Goal: Information Seeking & Learning: Learn about a topic

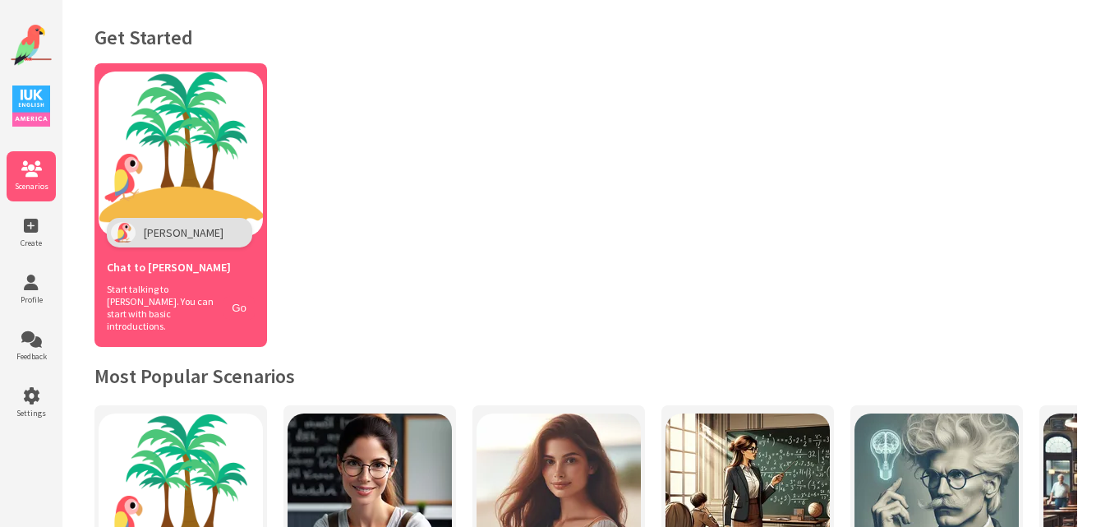
click at [163, 219] on div "Polly" at bounding box center [179, 233] width 145 height 30
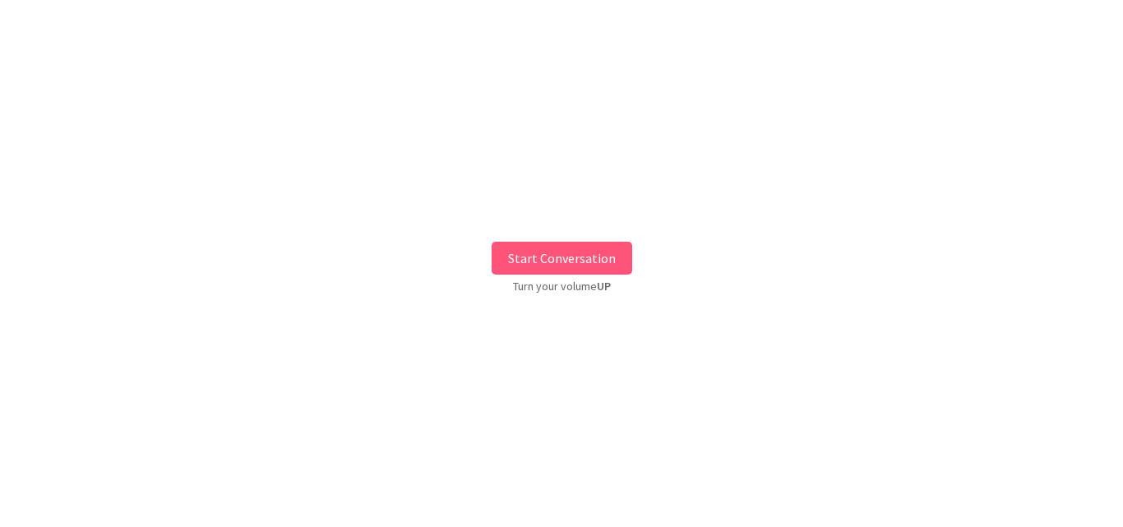
click at [509, 250] on button "Start Conversation" at bounding box center [561, 258] width 141 height 33
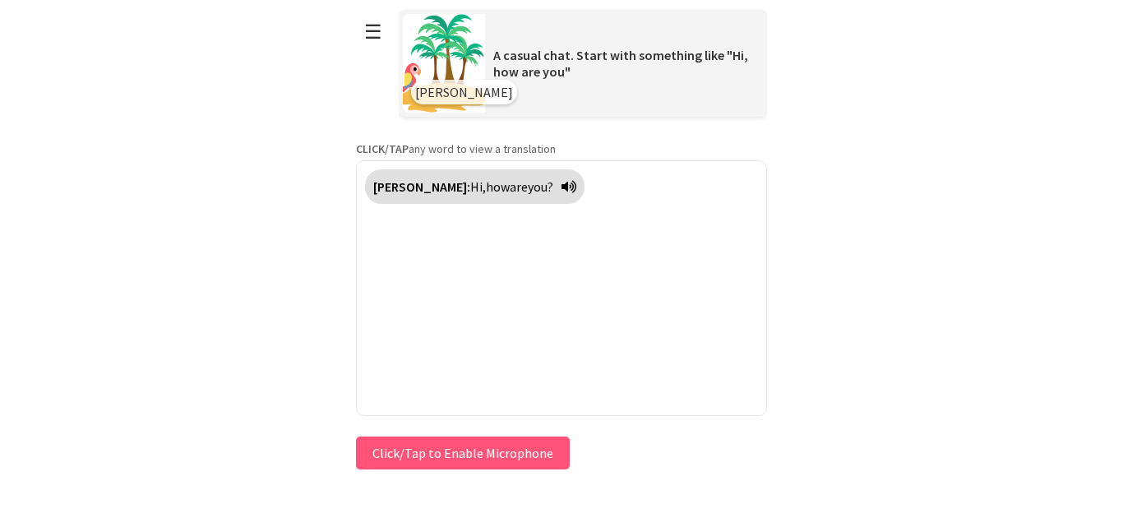
click at [464, 438] on button "Click/Tap to Enable Microphone" at bounding box center [463, 452] width 214 height 33
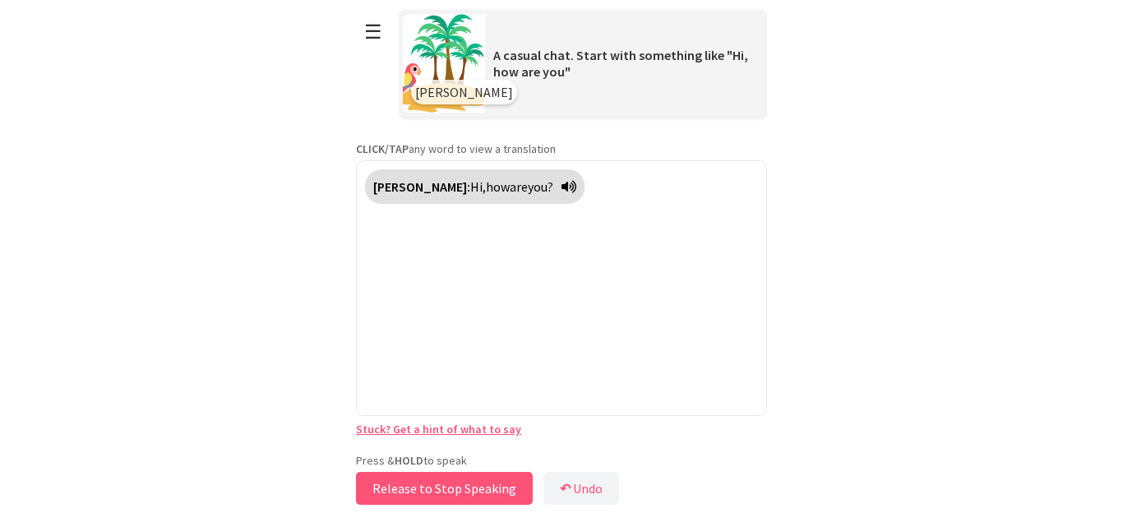
click at [436, 478] on button "Release to Stop Speaking" at bounding box center [444, 488] width 177 height 33
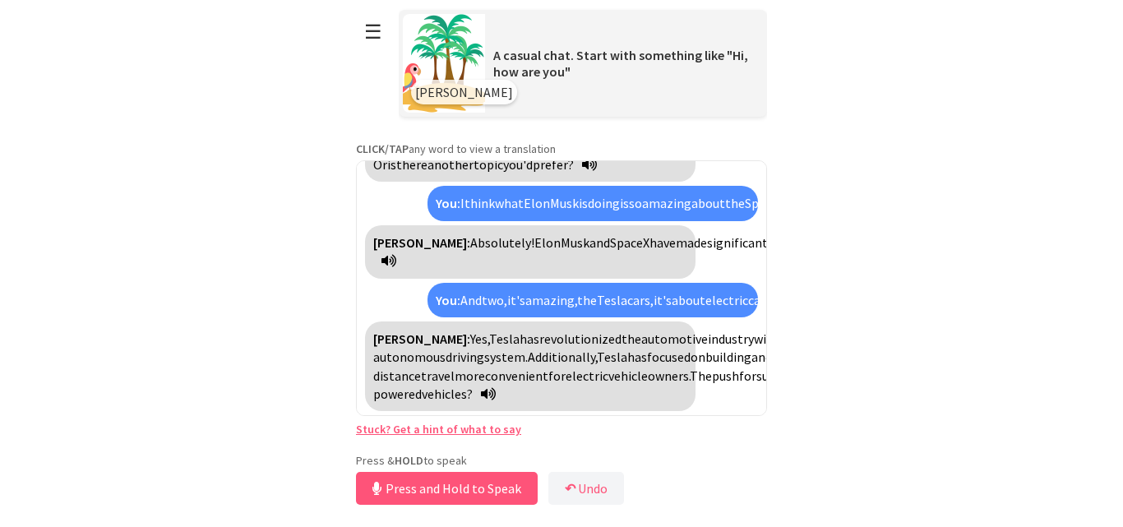
scroll to position [1345, 0]
click at [400, 485] on button "Release to Stop Speaking" at bounding box center [444, 488] width 177 height 33
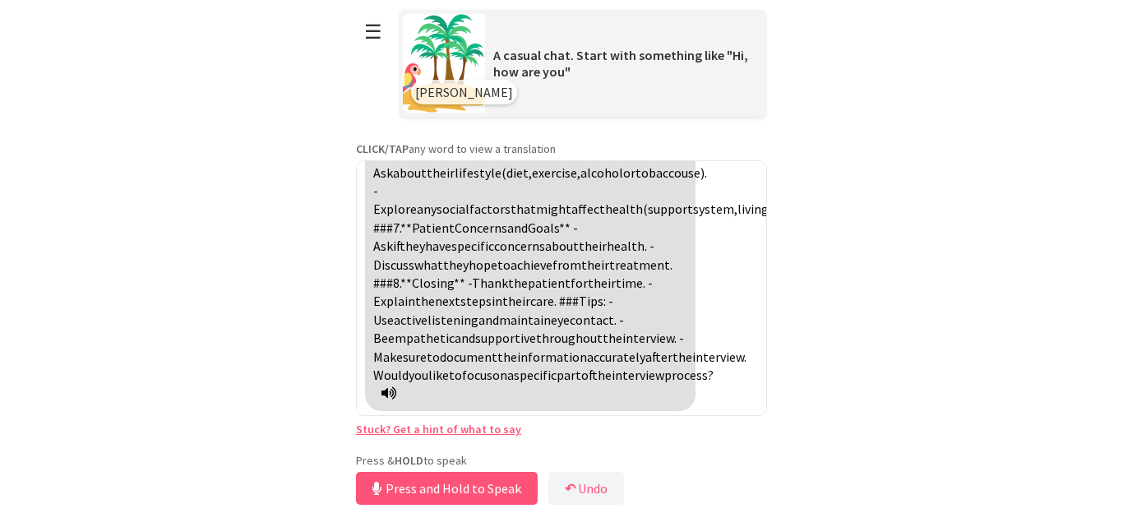
scroll to position [2030, 0]
click at [431, 487] on button "Release to Stop Speaking" at bounding box center [444, 488] width 177 height 33
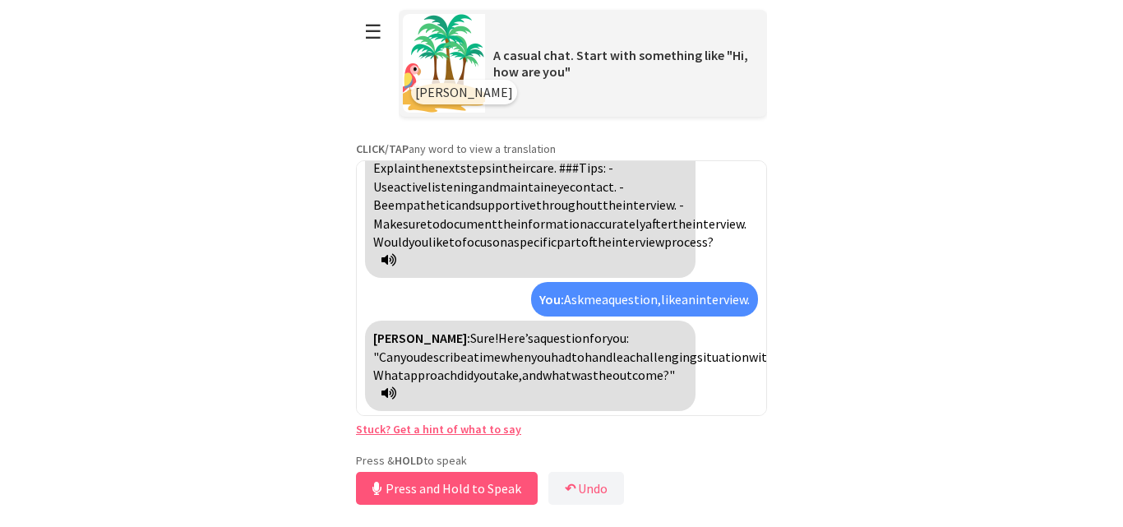
scroll to position [2163, 0]
click at [457, 375] on span "approach" at bounding box center [430, 375] width 53 height 16
click at [457, 375] on span "acercarse" at bounding box center [430, 375] width 53 height 16
click at [584, 357] on span "handle" at bounding box center [603, 356] width 39 height 16
click at [584, 357] on span "manejar" at bounding box center [607, 356] width 47 height 16
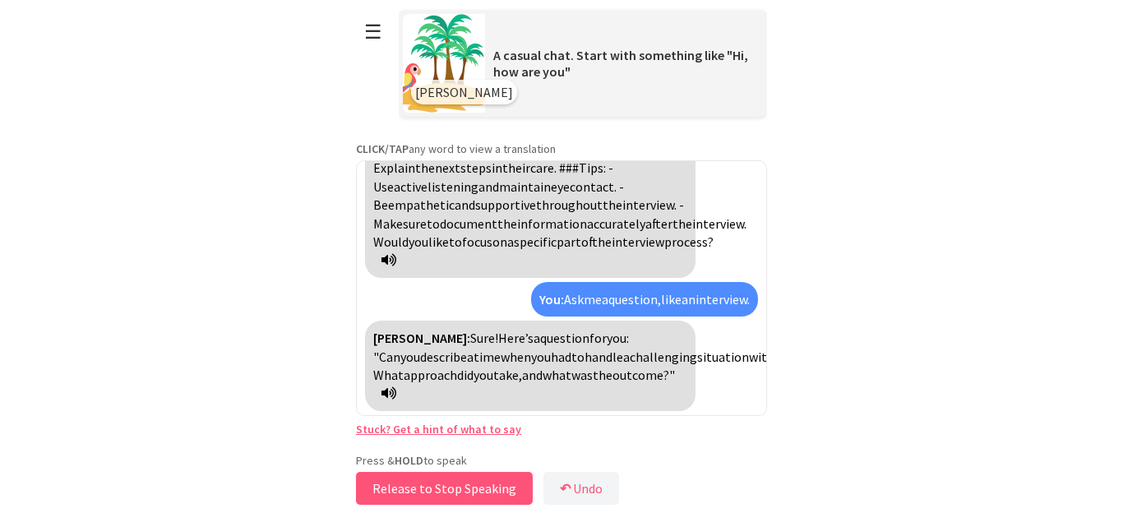
click at [446, 477] on button "Release to Stop Speaking" at bounding box center [444, 488] width 177 height 33
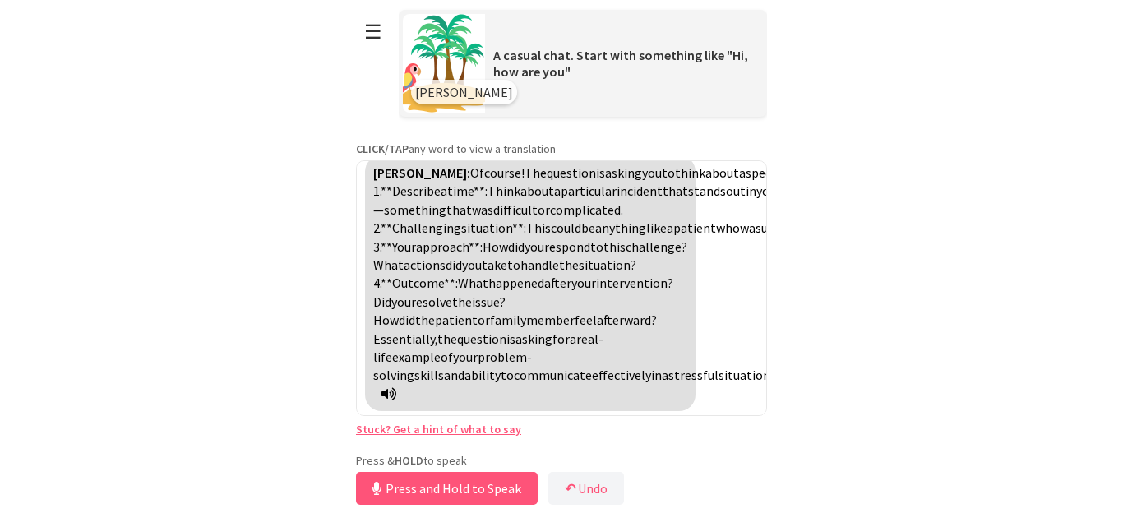
scroll to position [2416, 0]
click at [505, 298] on span "issue?" at bounding box center [489, 301] width 34 height 16
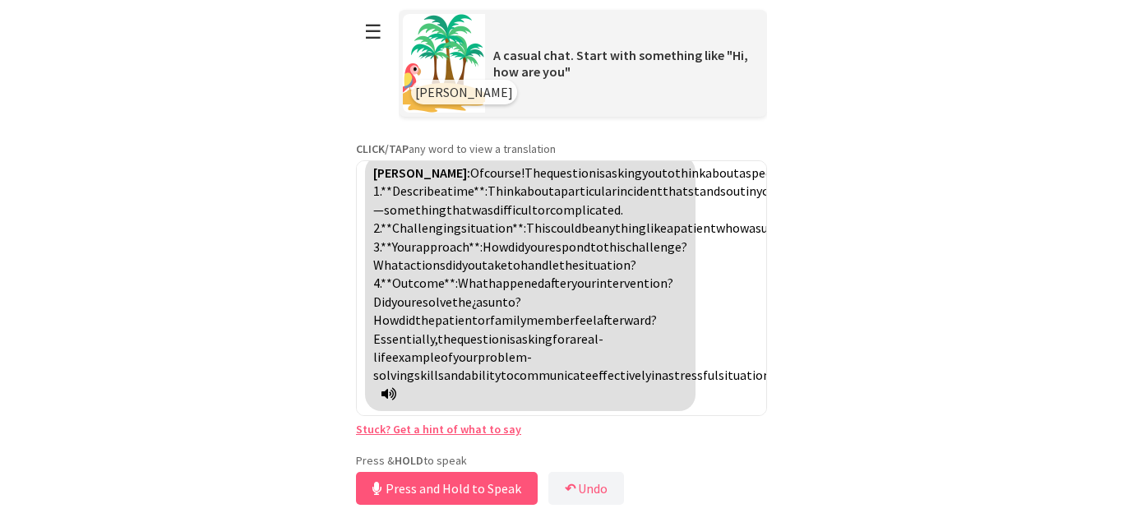
click at [521, 298] on span "¿asunto?" at bounding box center [496, 301] width 49 height 16
click at [422, 491] on button "Release to Stop Speaking" at bounding box center [444, 488] width 177 height 33
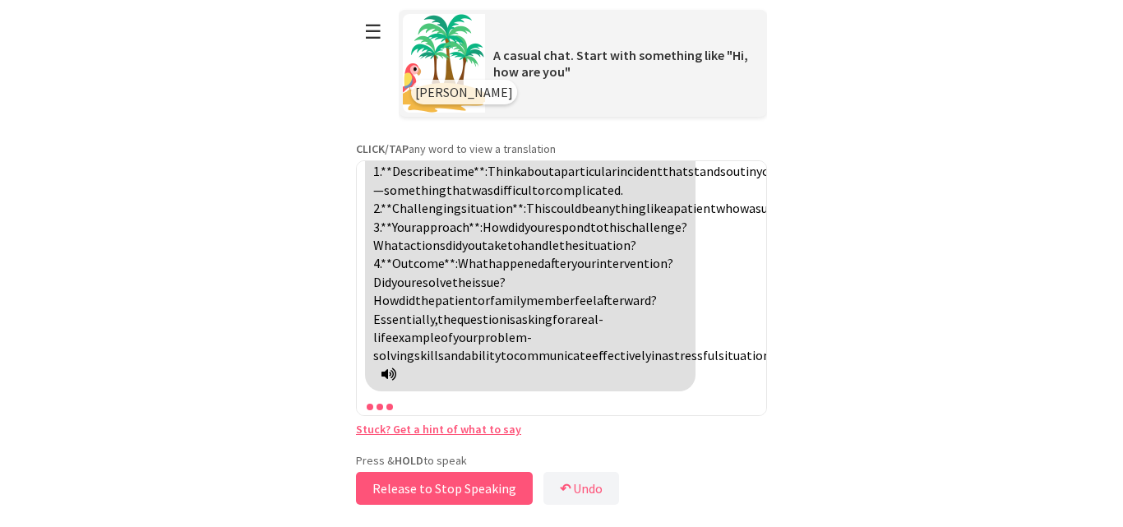
click at [422, 491] on button "Release to Stop Speaking" at bounding box center [444, 488] width 177 height 33
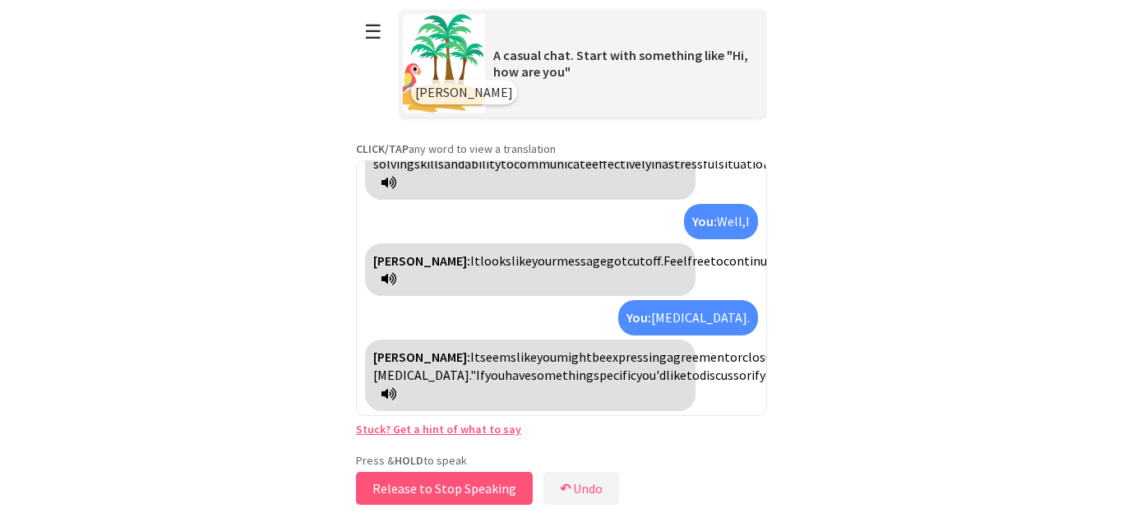
scroll to position [2839, 0]
click at [422, 491] on button "Release to Stop Speaking" at bounding box center [444, 488] width 177 height 33
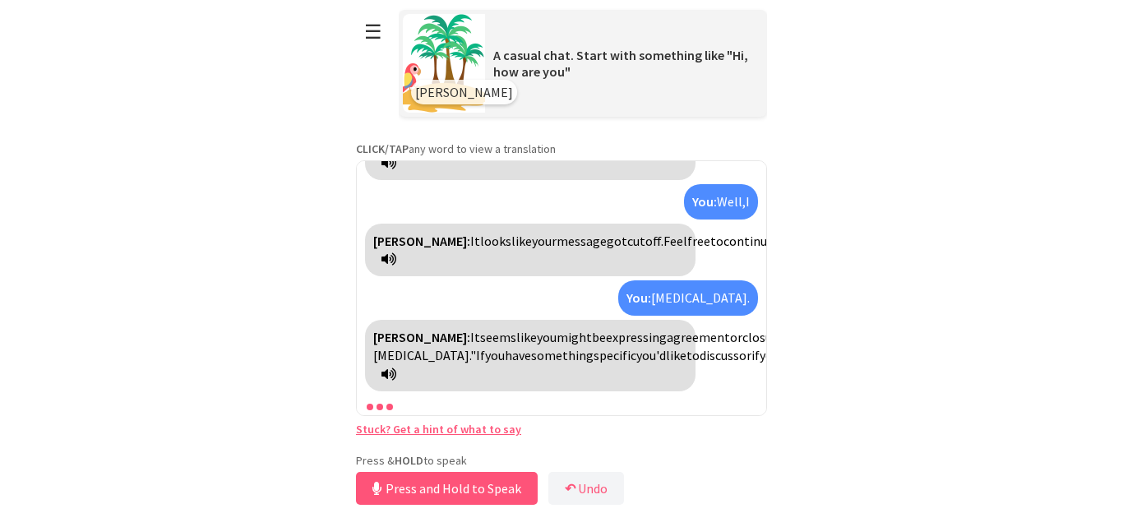
scroll to position [2897, 0]
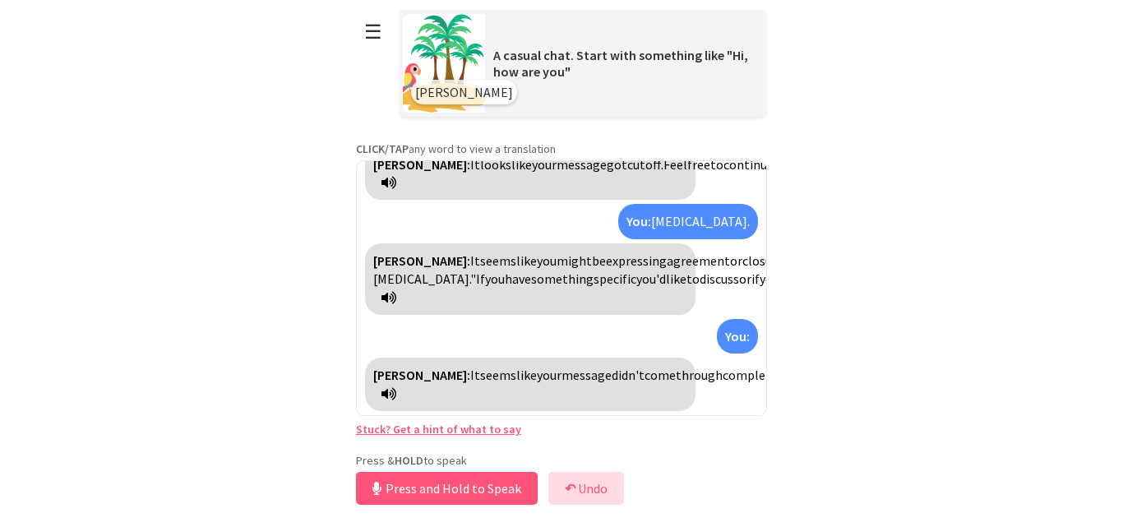
click at [586, 481] on button "↶ Undo" at bounding box center [586, 488] width 76 height 33
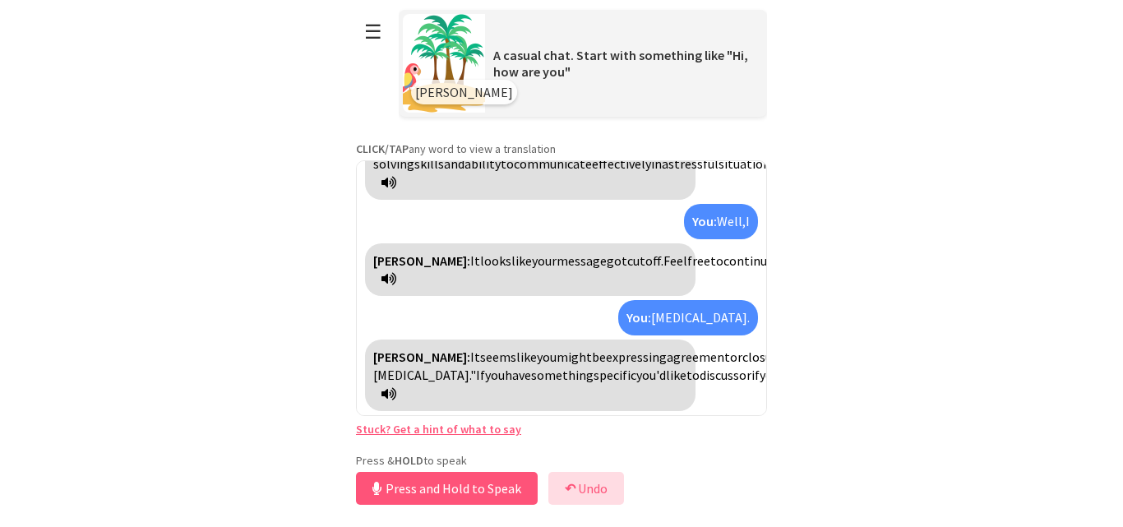
click at [586, 481] on button "↶ Undo" at bounding box center [586, 488] width 76 height 33
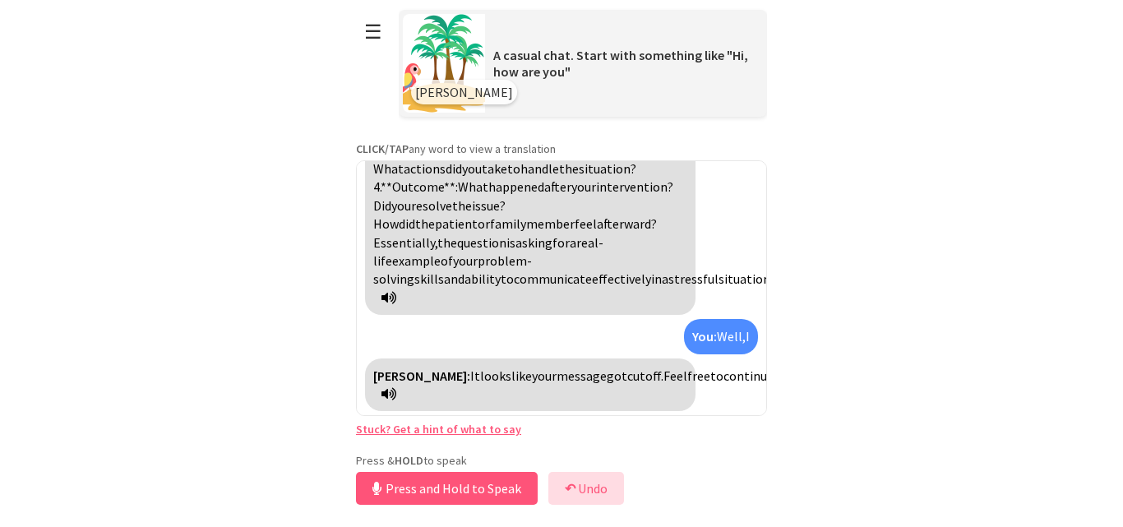
click at [586, 481] on button "↶ Undo" at bounding box center [586, 488] width 76 height 33
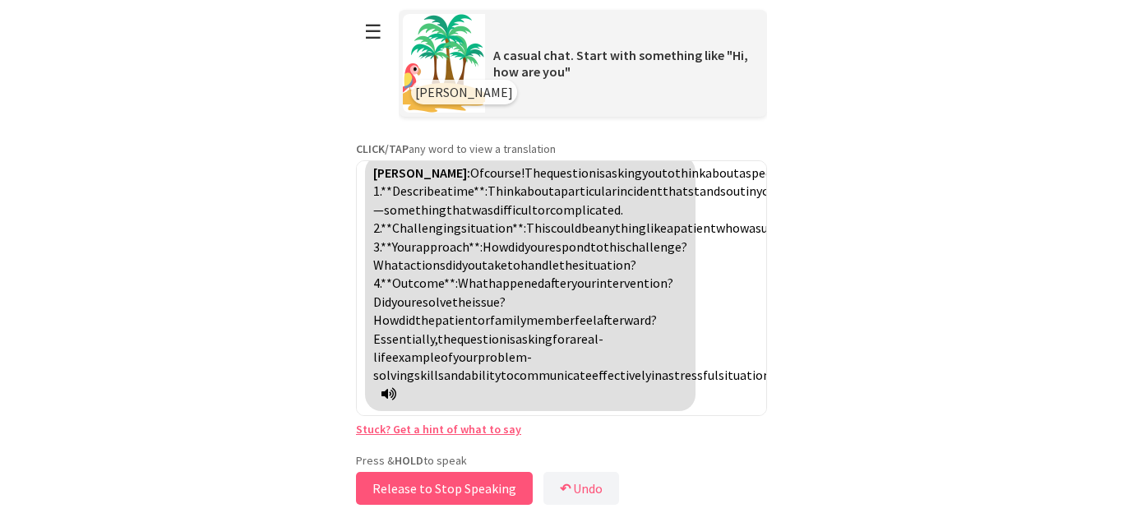
click at [482, 487] on button "Release to Stop Speaking" at bounding box center [444, 488] width 177 height 33
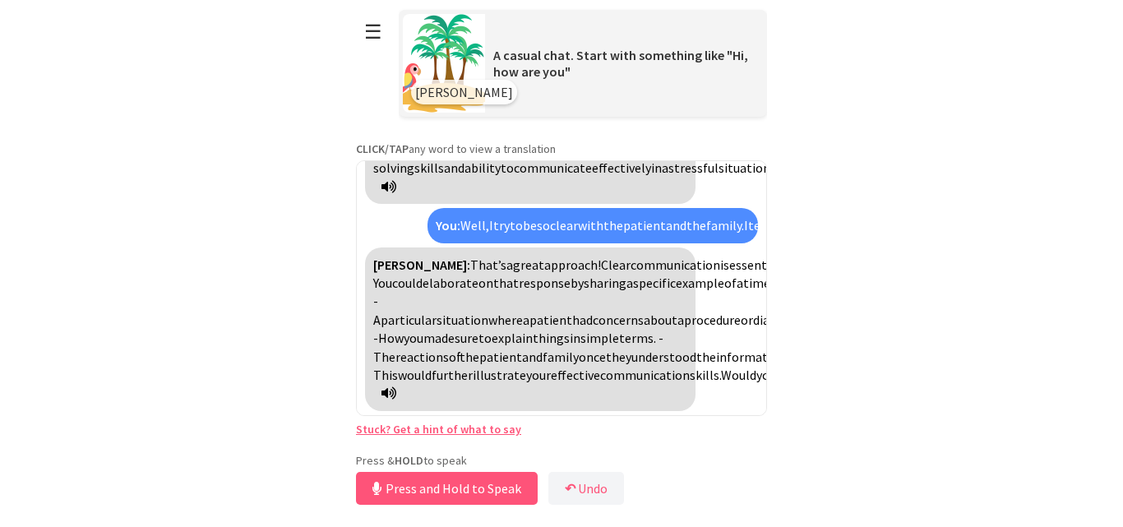
scroll to position [2764, 0]
click at [544, 273] on span "approach!" at bounding box center [572, 264] width 57 height 16
click at [544, 273] on span "¡acercarse!" at bounding box center [574, 264] width 60 height 16
click at [393, 491] on button "Release to Stop Speaking" at bounding box center [444, 488] width 177 height 33
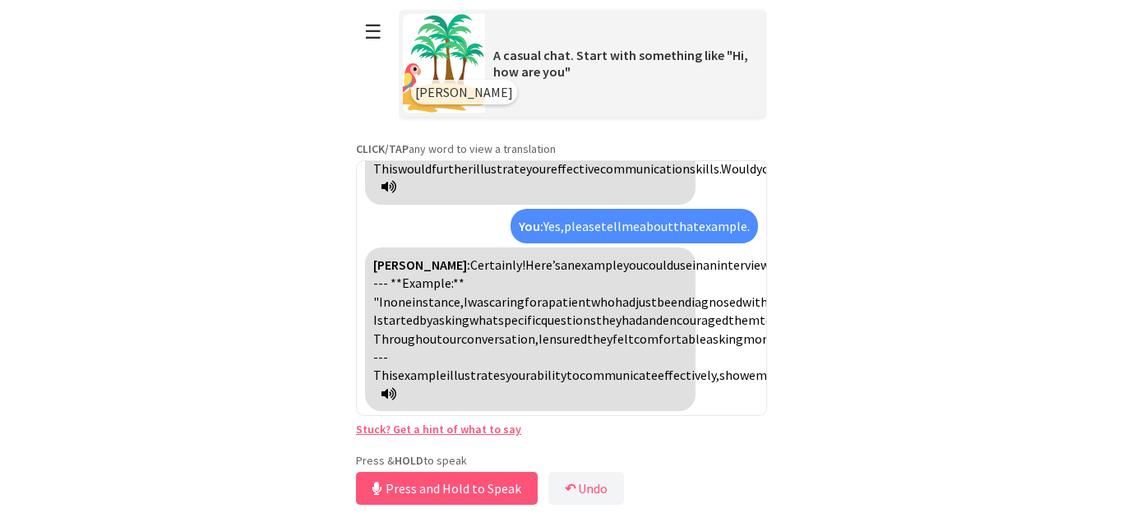
scroll to position [3556, 0]
click at [423, 491] on button "Release to Stop Speaking" at bounding box center [444, 488] width 177 height 33
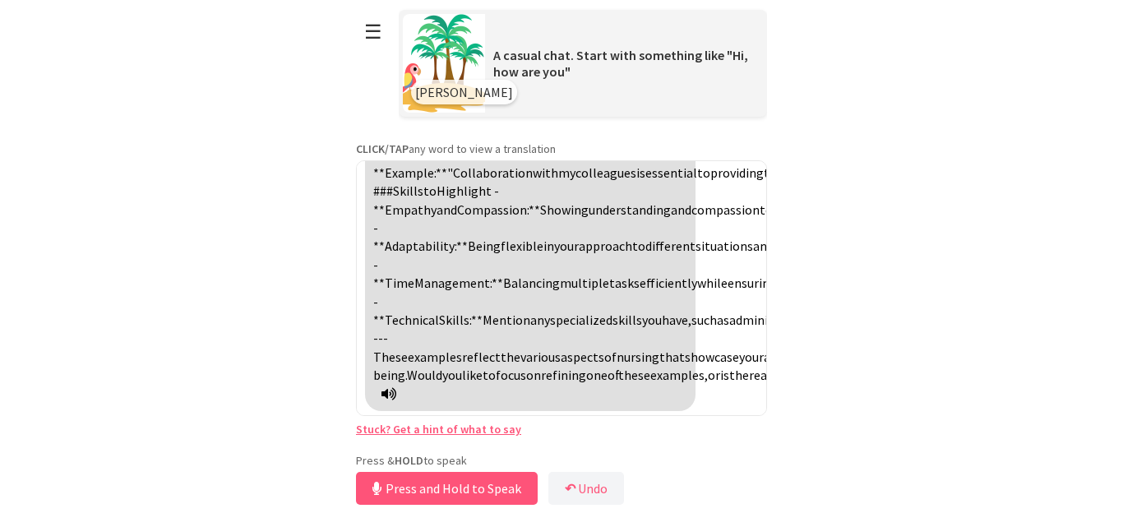
scroll to position [3749, 0]
click at [378, 29] on button "☰" at bounding box center [373, 32] width 35 height 42
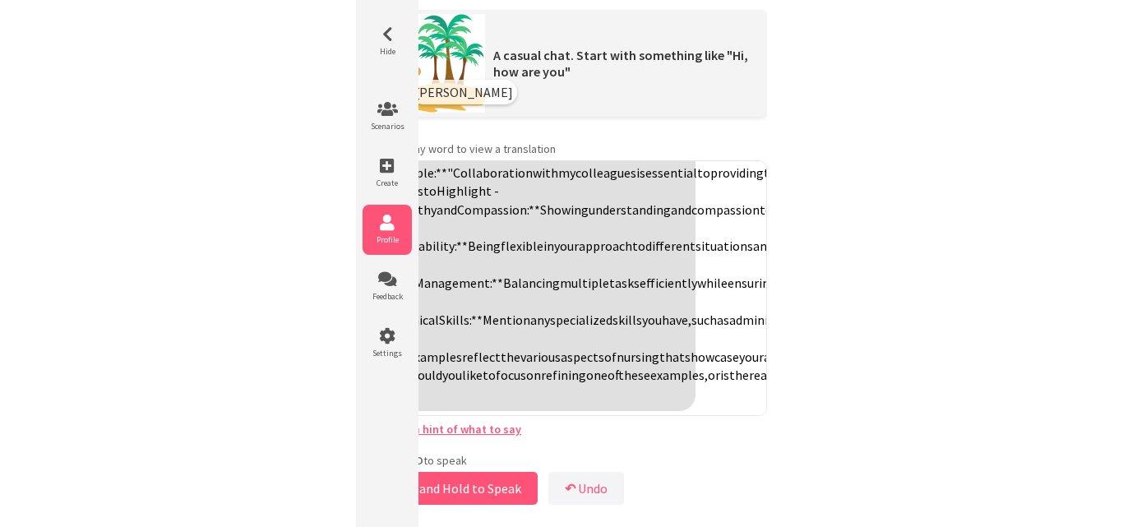
click at [387, 215] on icon at bounding box center [386, 223] width 49 height 16
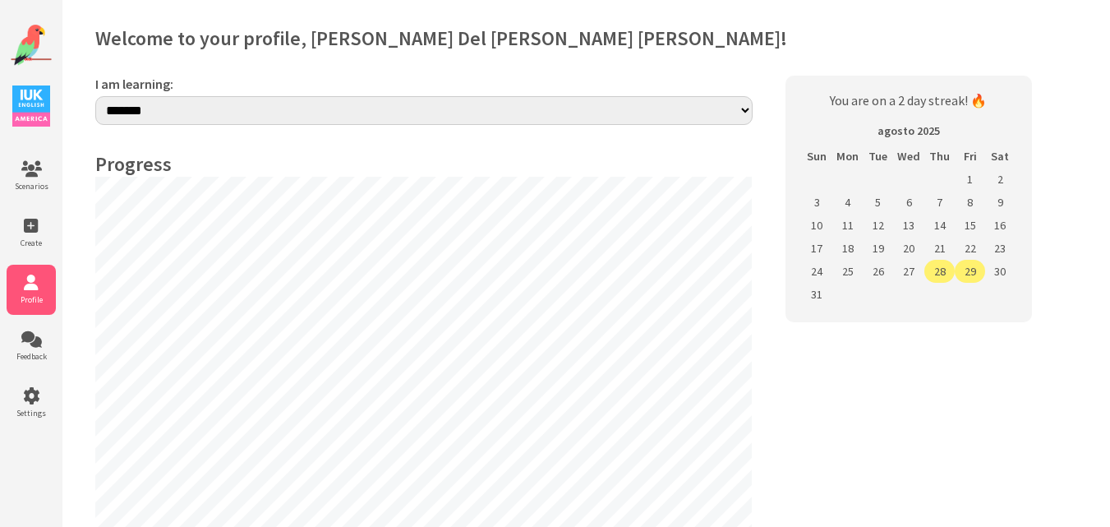
select select "**"
click at [42, 171] on icon at bounding box center [31, 169] width 49 height 16
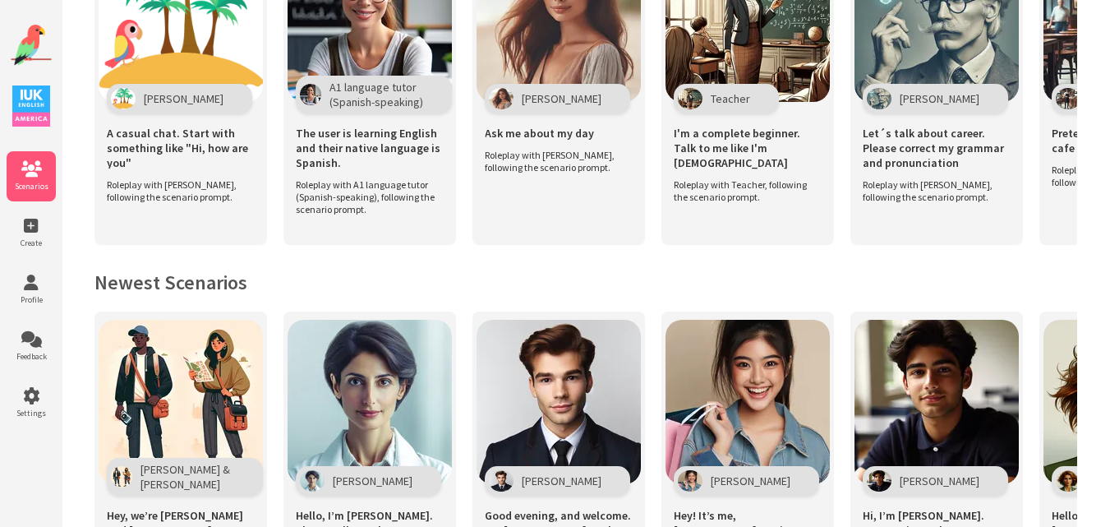
scroll to position [428, 0]
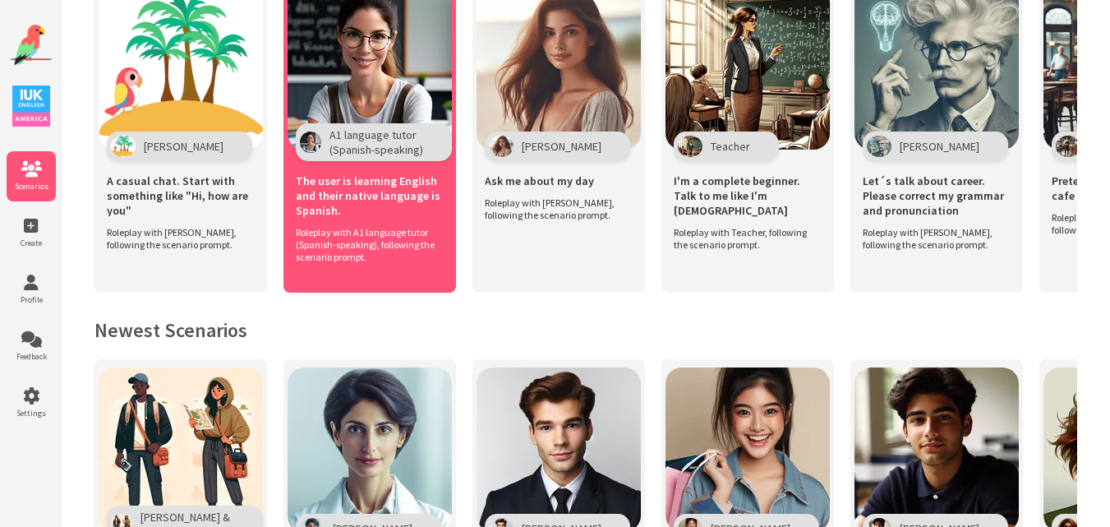
click at [362, 173] on span "The user is learning English and their native language is Spanish." at bounding box center [370, 195] width 148 height 44
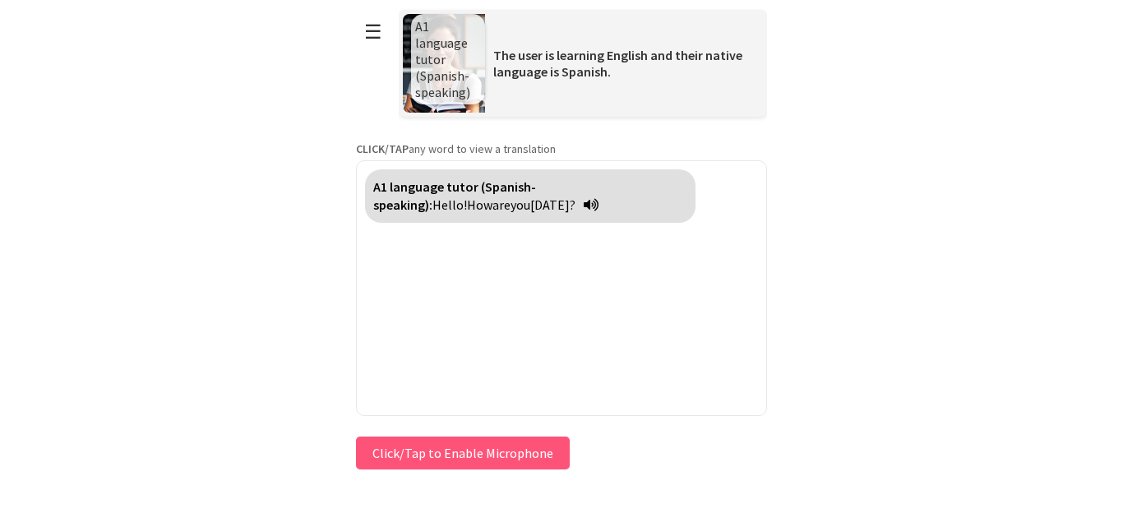
click at [453, 448] on button "Click/Tap to Enable Microphone" at bounding box center [463, 452] width 214 height 33
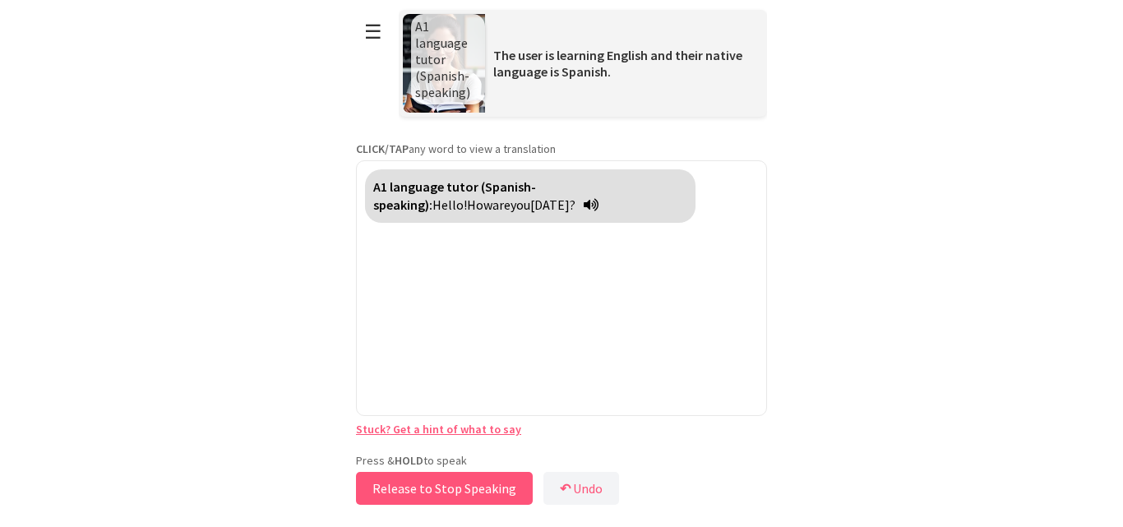
click at [445, 497] on button "Release to Stop Speaking" at bounding box center [444, 488] width 177 height 33
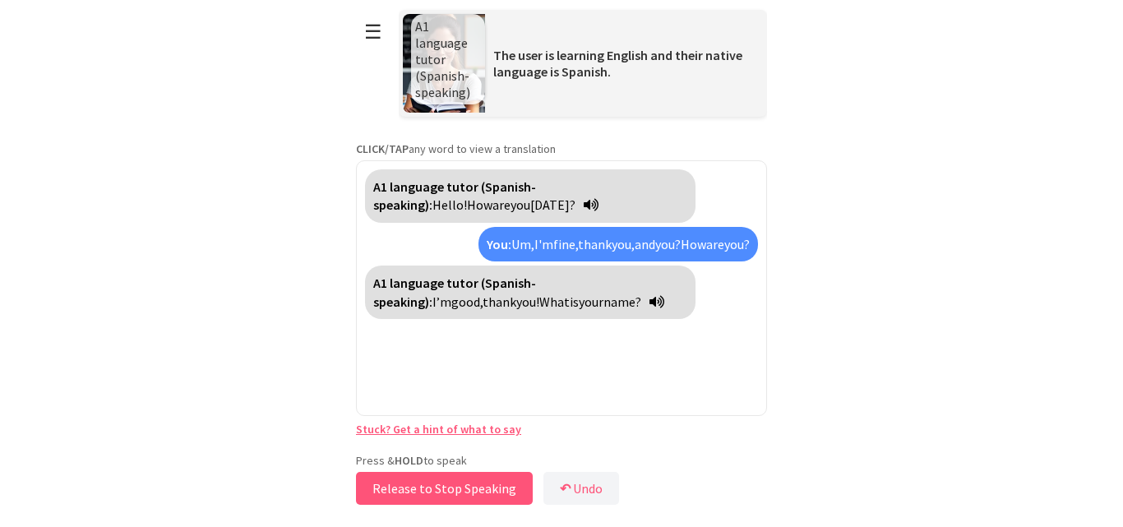
click at [445, 497] on button "Release to Stop Speaking" at bounding box center [444, 488] width 177 height 33
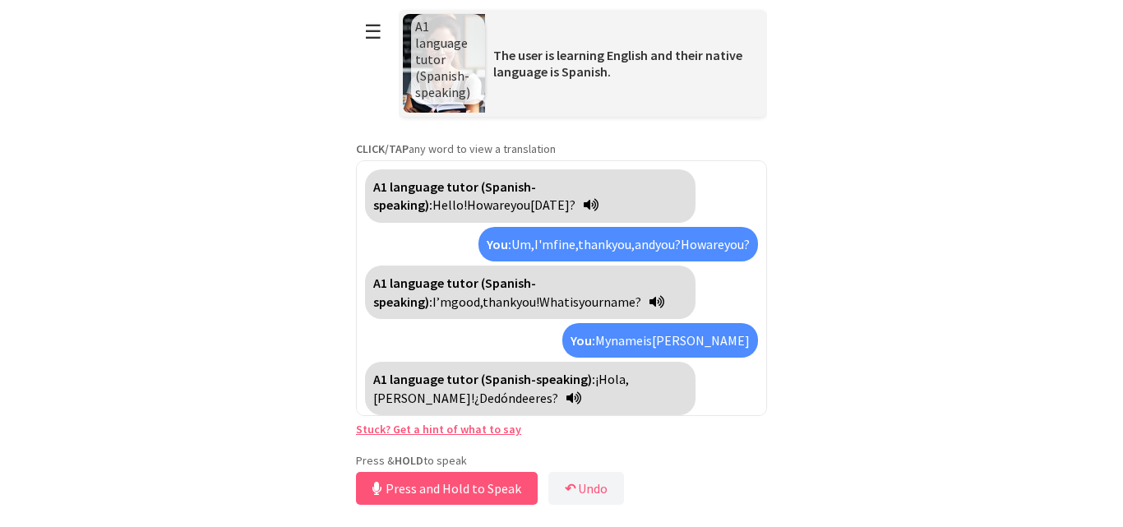
scroll to position [4, 0]
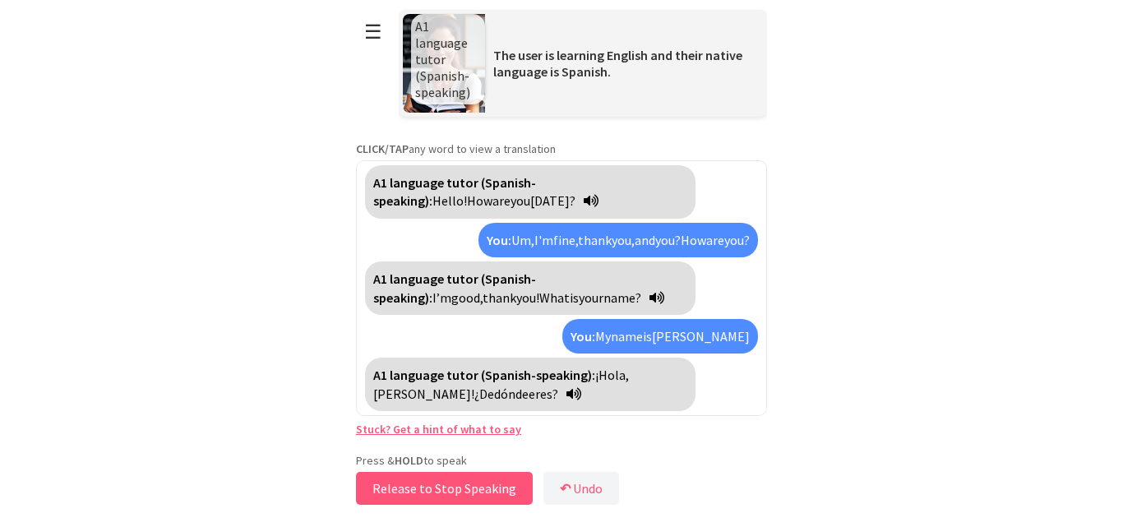
click at [459, 479] on button "Release to Stop Speaking" at bounding box center [444, 488] width 177 height 33
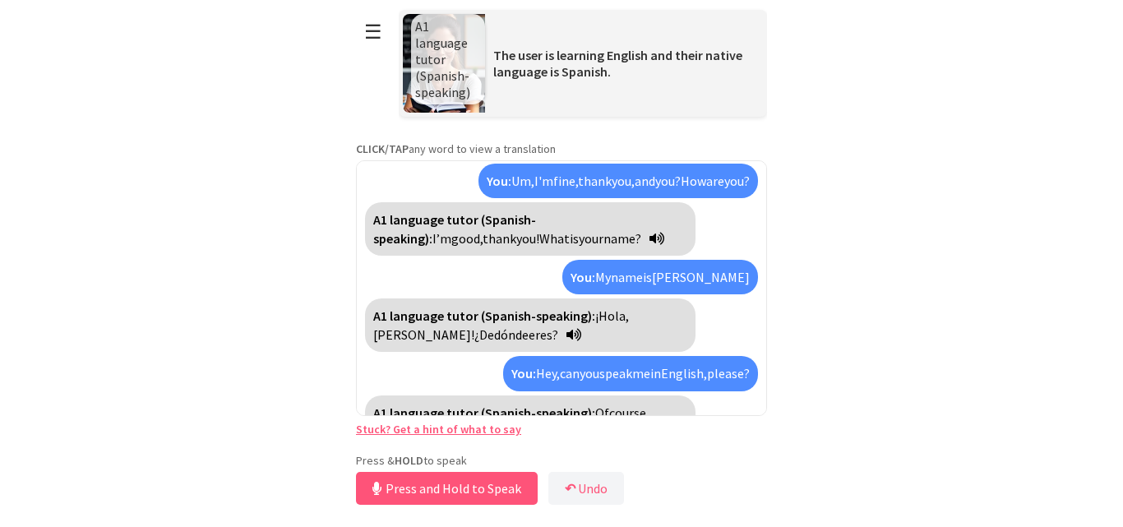
scroll to position [100, 0]
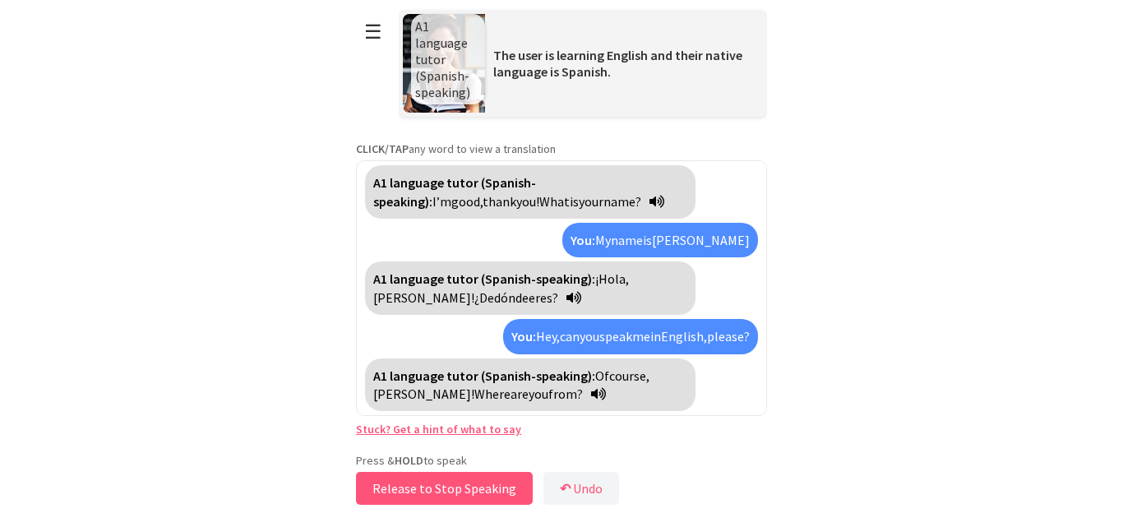
click at [459, 479] on button "Release to Stop Speaking" at bounding box center [444, 488] width 177 height 33
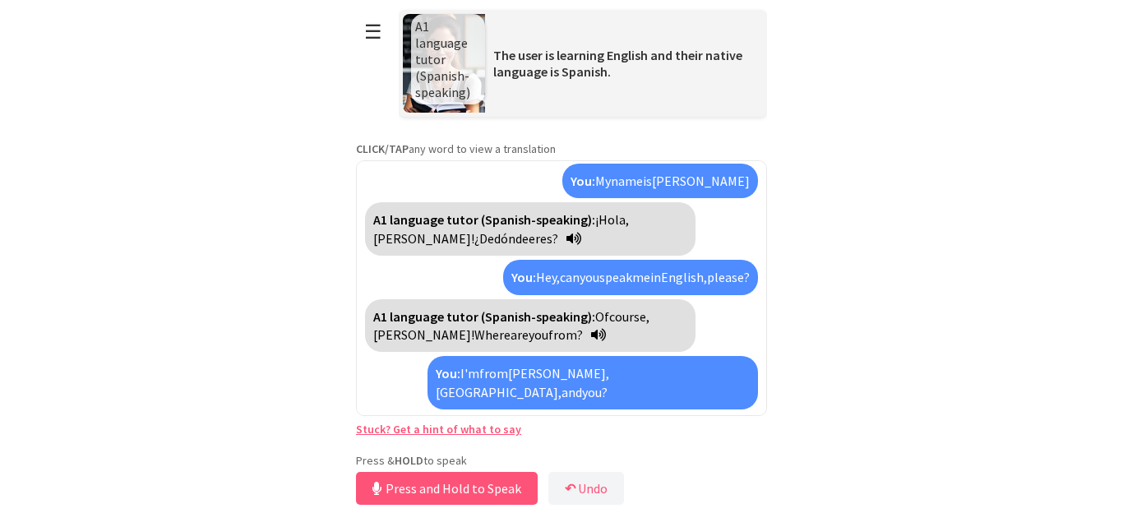
scroll to position [196, 0]
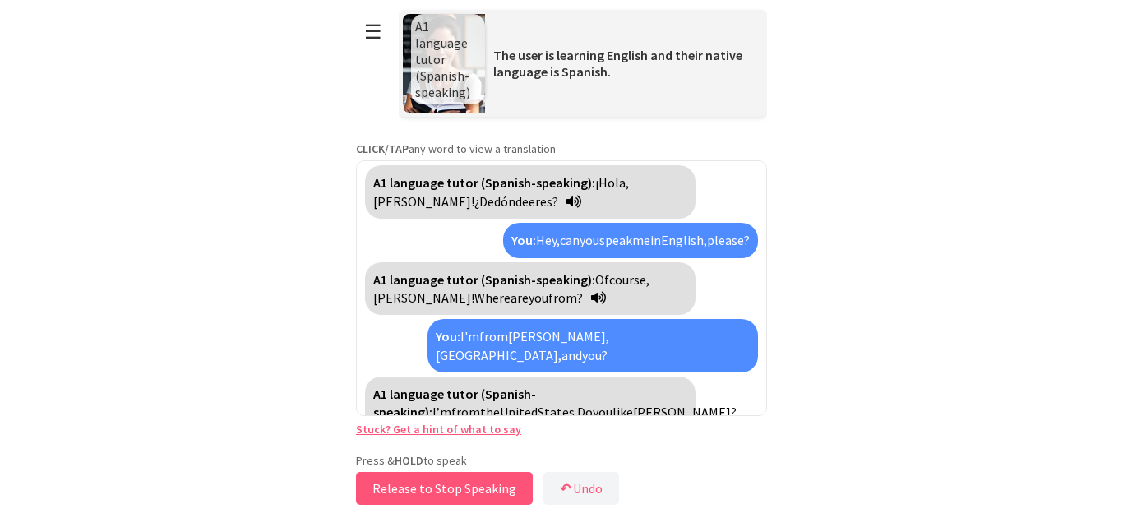
click at [459, 479] on button "Release to Stop Speaking" at bounding box center [444, 488] width 177 height 33
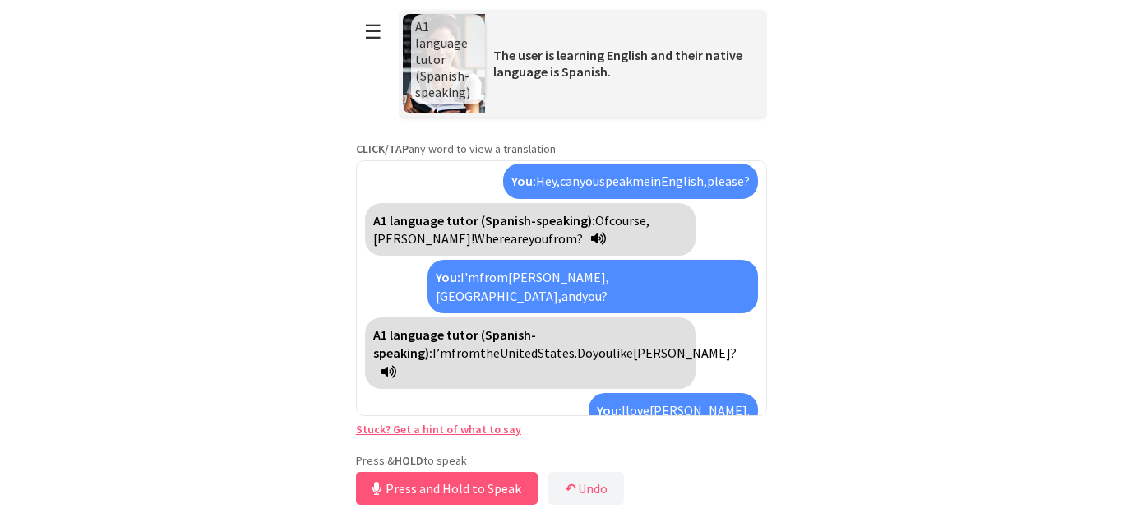
scroll to position [293, 0]
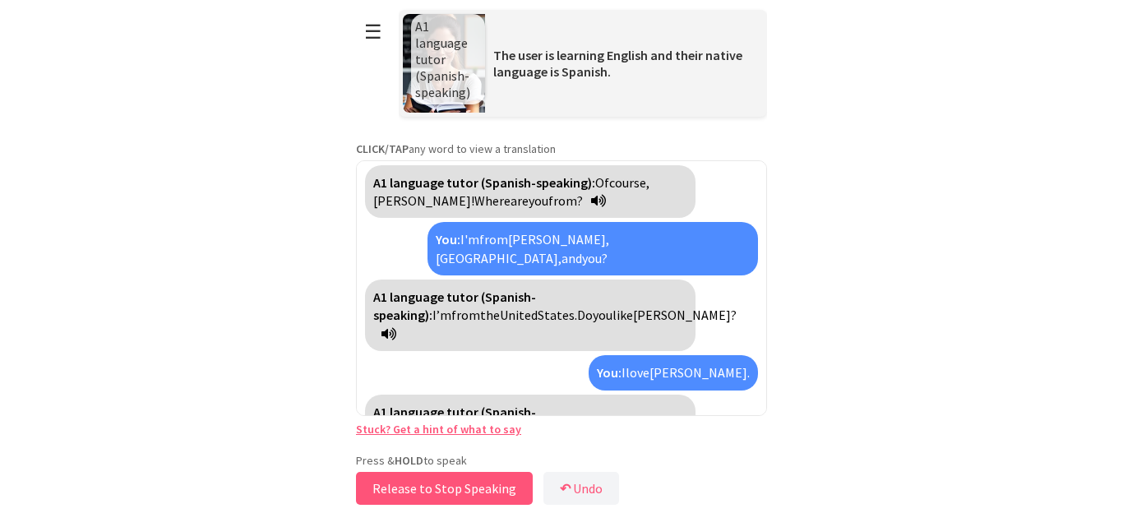
click at [459, 479] on button "Release to Stop Speaking" at bounding box center [444, 488] width 177 height 33
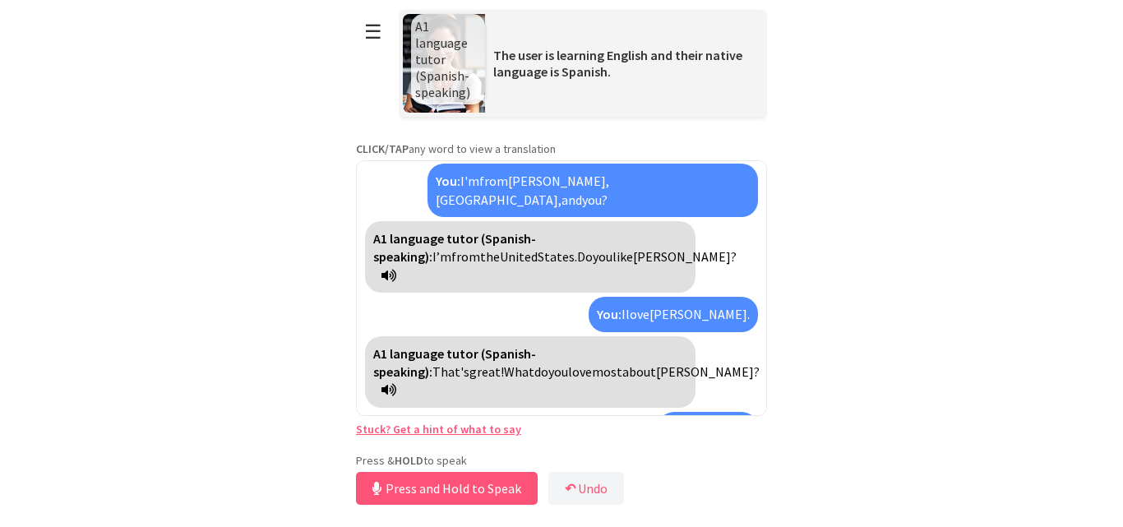
scroll to position [390, 0]
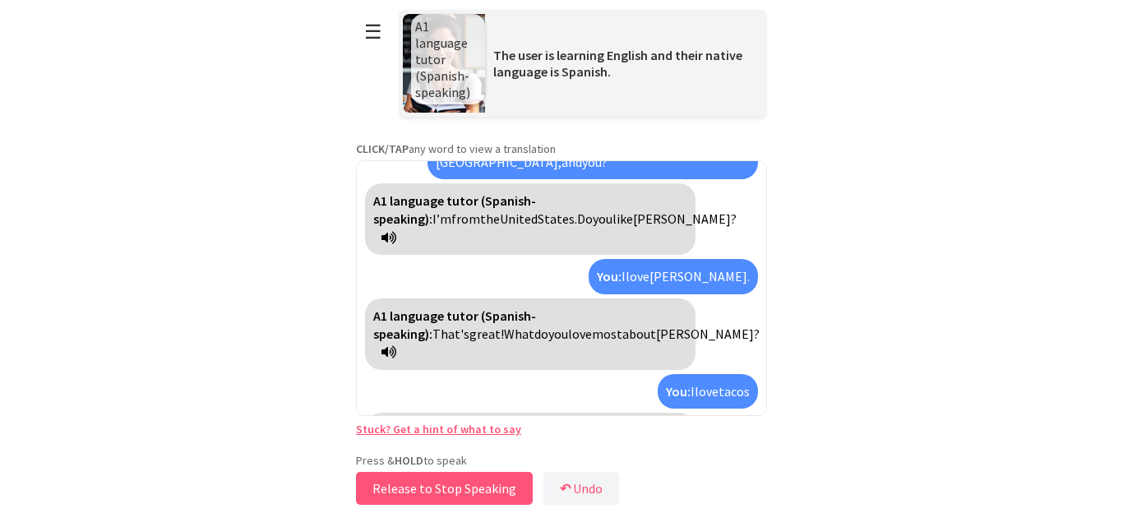
click at [459, 479] on button "Release to Stop Speaking" at bounding box center [444, 488] width 177 height 33
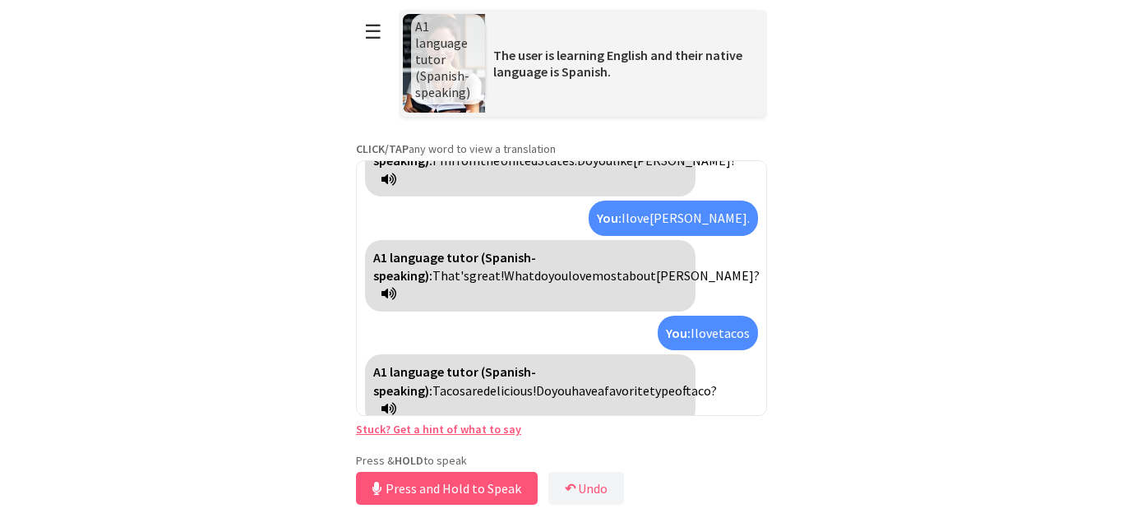
scroll to position [504, 0]
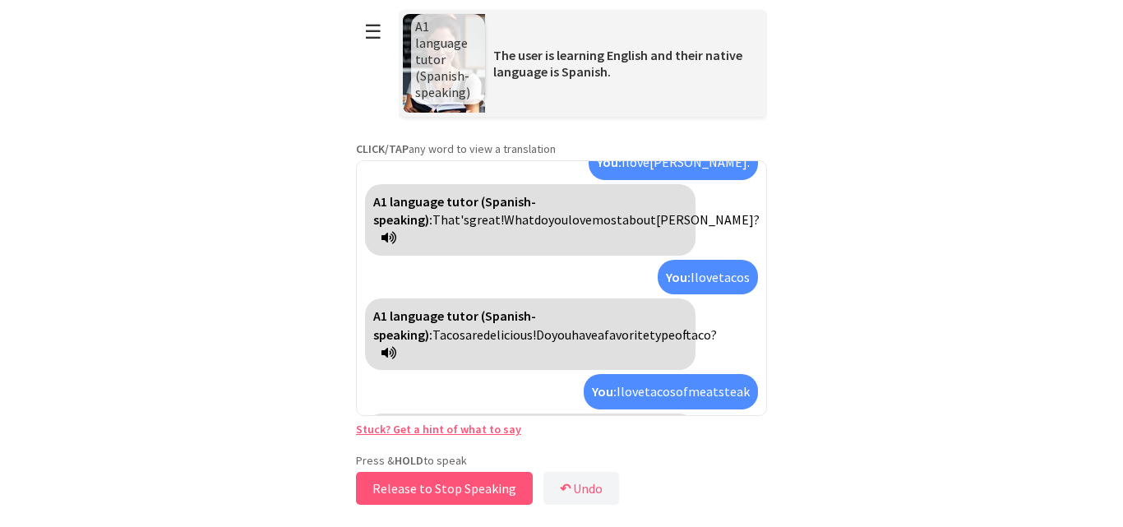
click at [459, 479] on button "Release to Stop Speaking" at bounding box center [444, 488] width 177 height 33
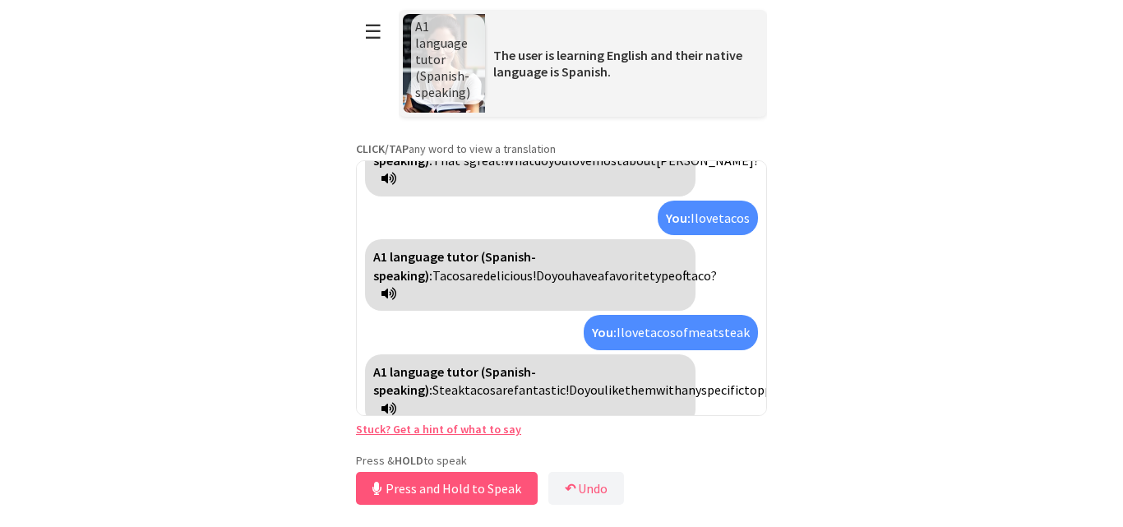
scroll to position [601, 0]
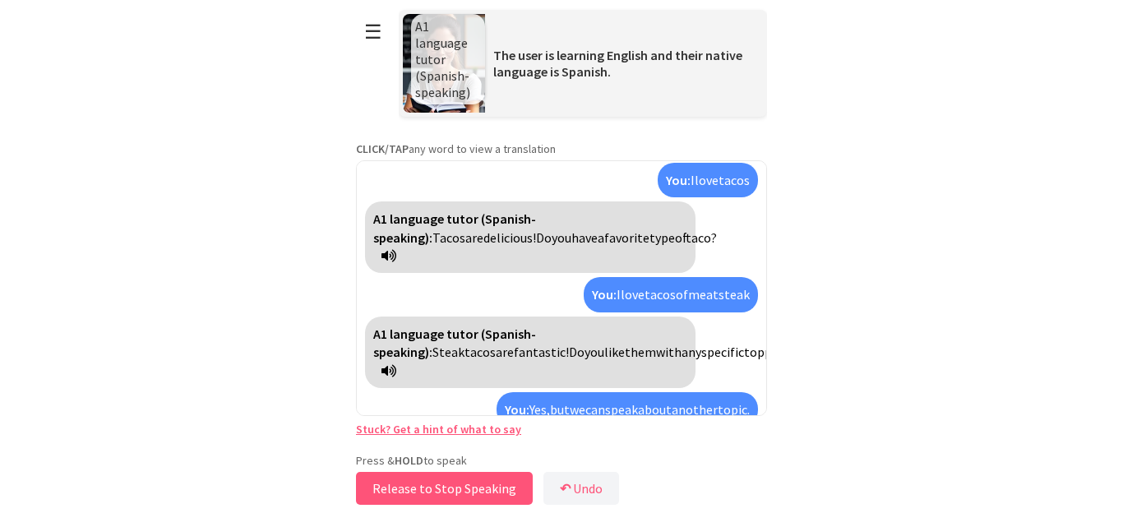
click at [459, 479] on button "Release to Stop Speaking" at bounding box center [444, 488] width 177 height 33
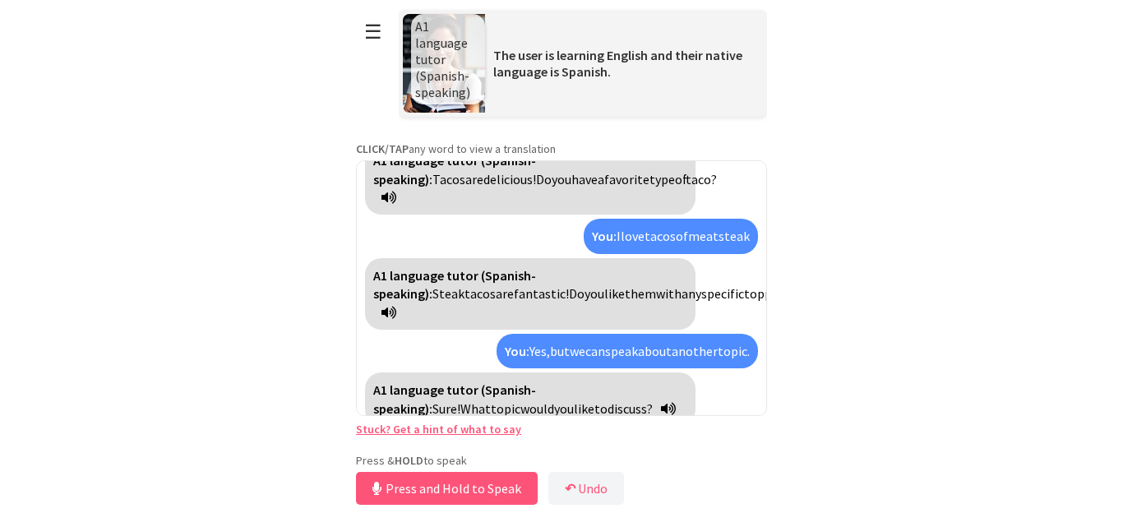
scroll to position [734, 0]
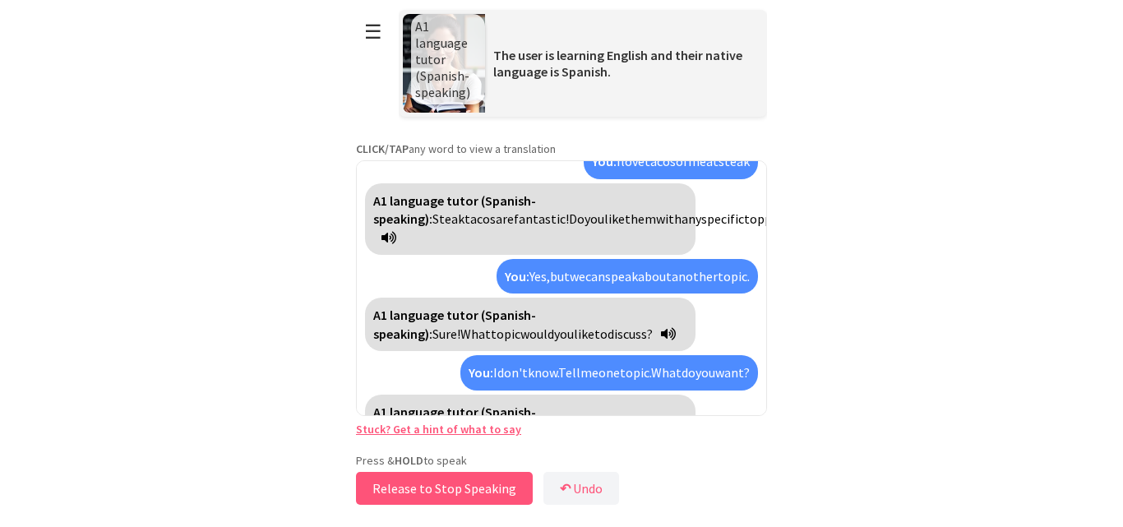
click at [459, 479] on button "Release to Stop Speaking" at bounding box center [444, 488] width 177 height 33
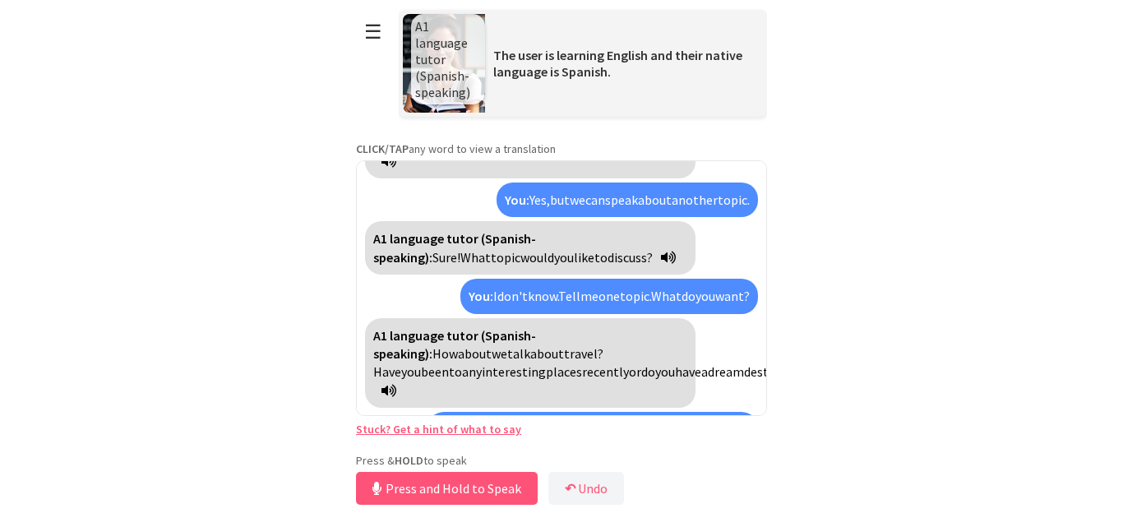
scroll to position [903, 0]
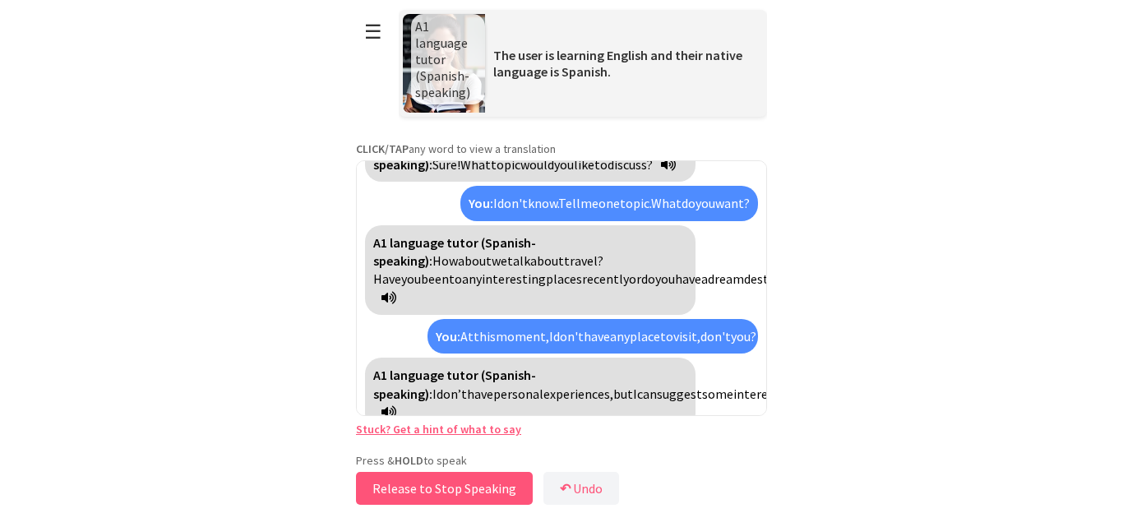
click at [459, 479] on button "Release to Stop Speaking" at bounding box center [444, 488] width 177 height 33
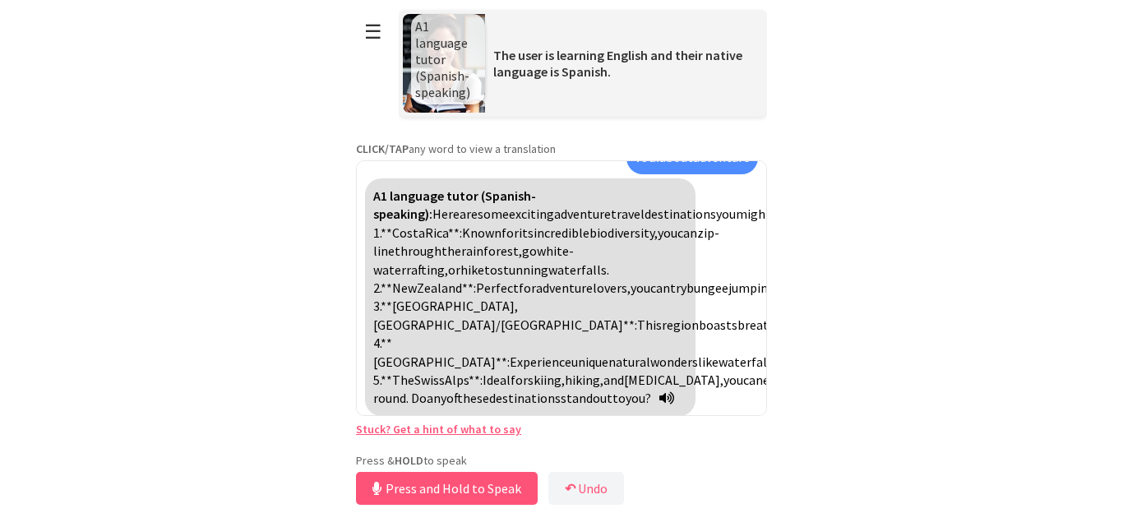
scroll to position [1313, 0]
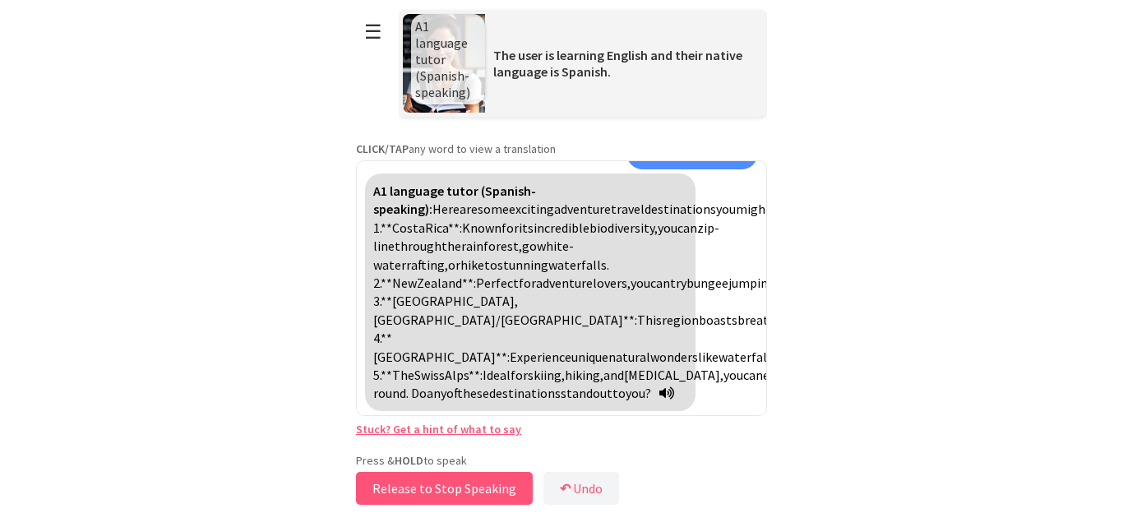
click at [472, 478] on button "Release to Stop Speaking" at bounding box center [444, 488] width 177 height 33
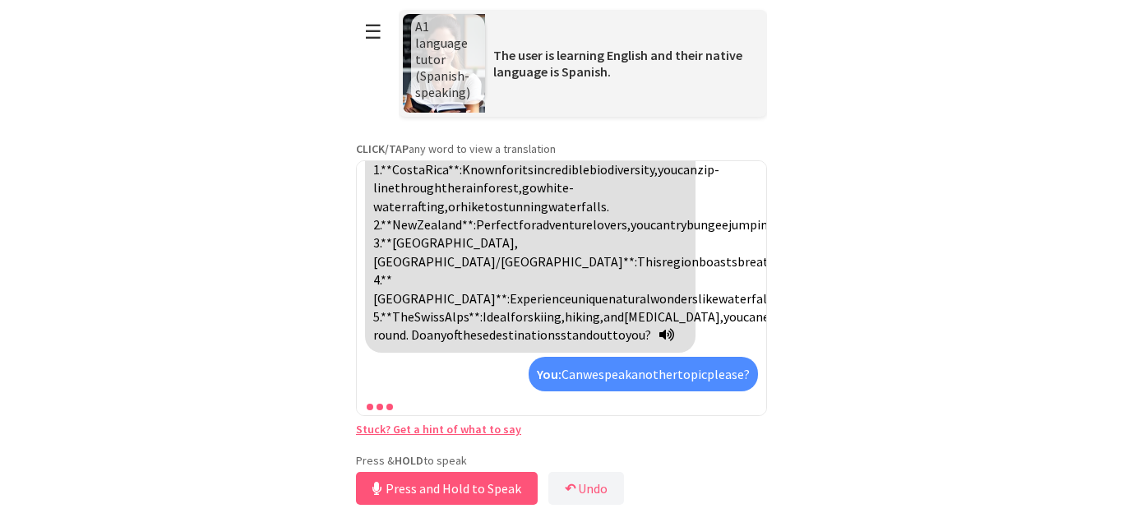
scroll to position [1446, 0]
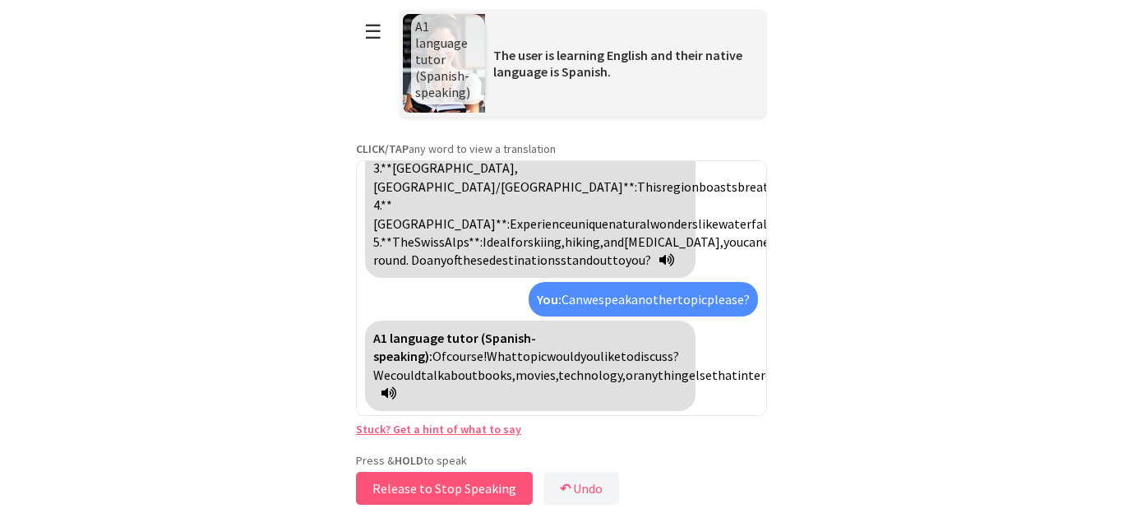
click at [472, 478] on button "Release to Stop Speaking" at bounding box center [444, 488] width 177 height 33
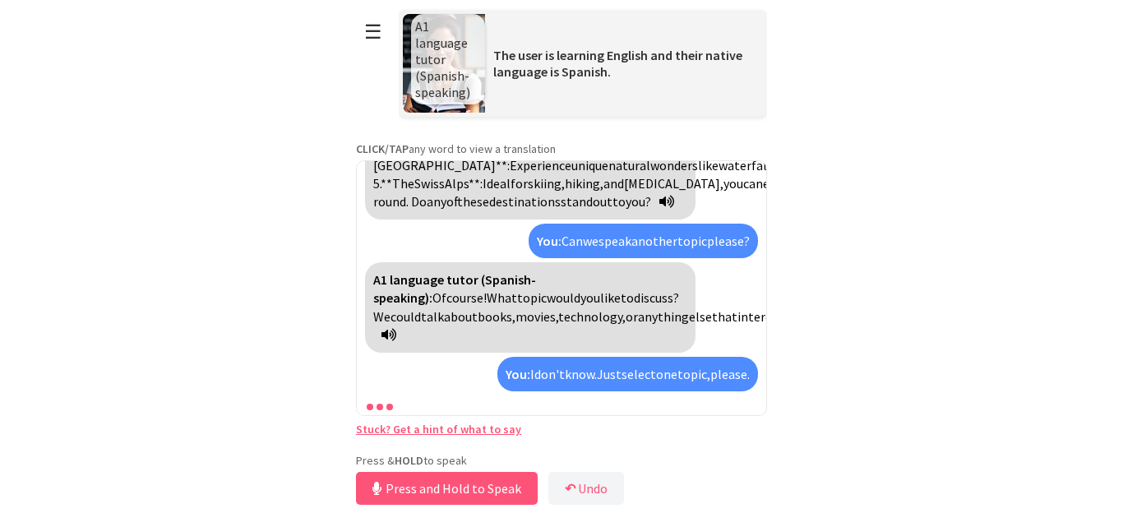
scroll to position [1597, 0]
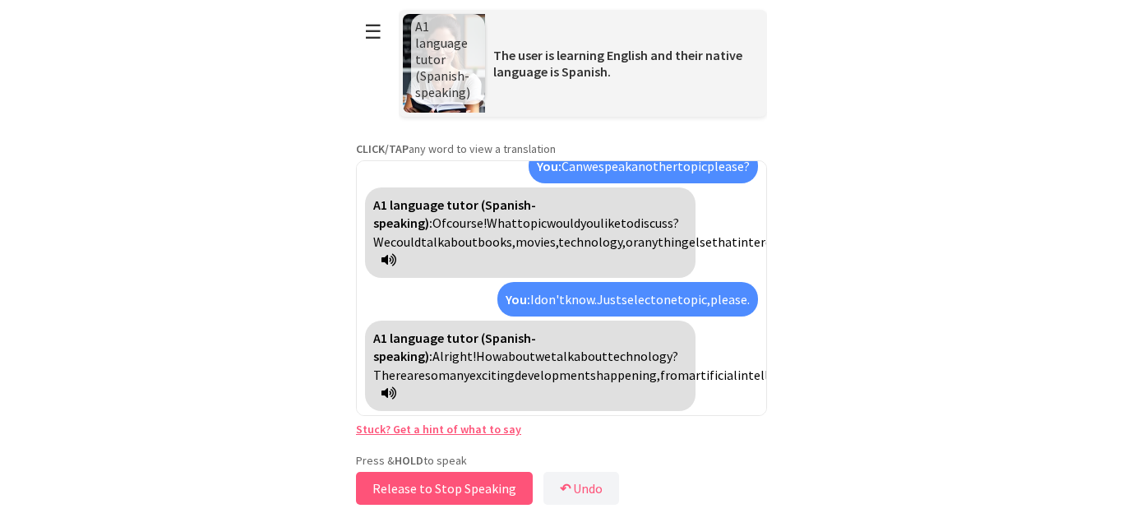
click at [472, 478] on button "Release to Stop Speaking" at bounding box center [444, 488] width 177 height 33
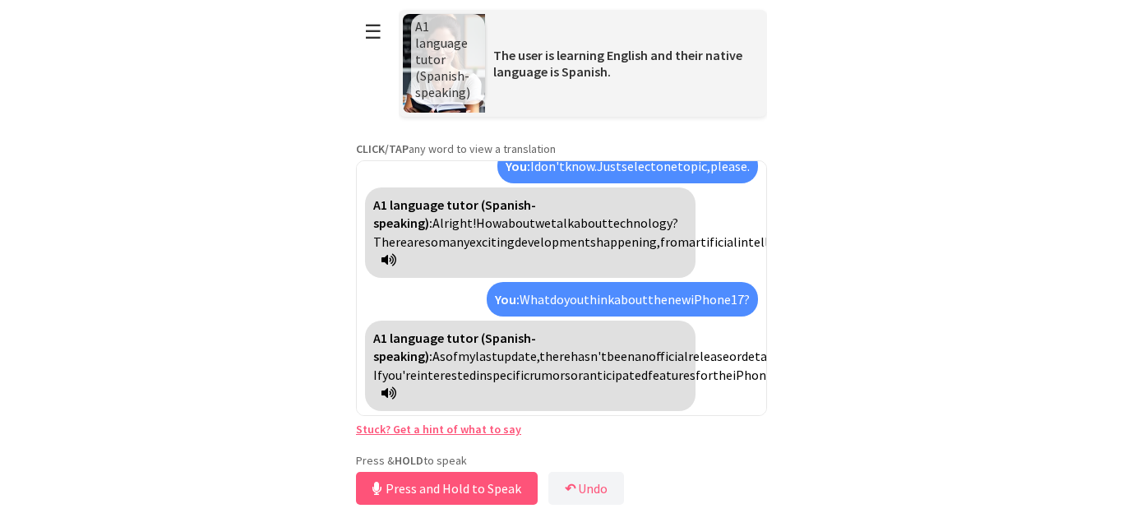
scroll to position [1914, 0]
click at [445, 482] on button "Release to Stop Speaking" at bounding box center [444, 488] width 177 height 33
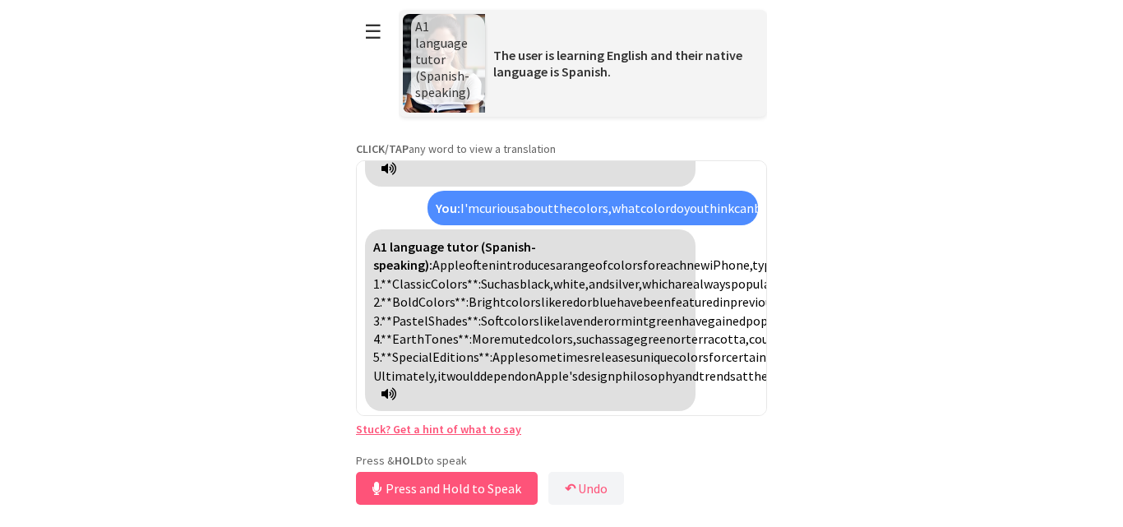
scroll to position [2305, 0]
click at [410, 487] on button "Release to Stop Speaking" at bounding box center [444, 488] width 177 height 33
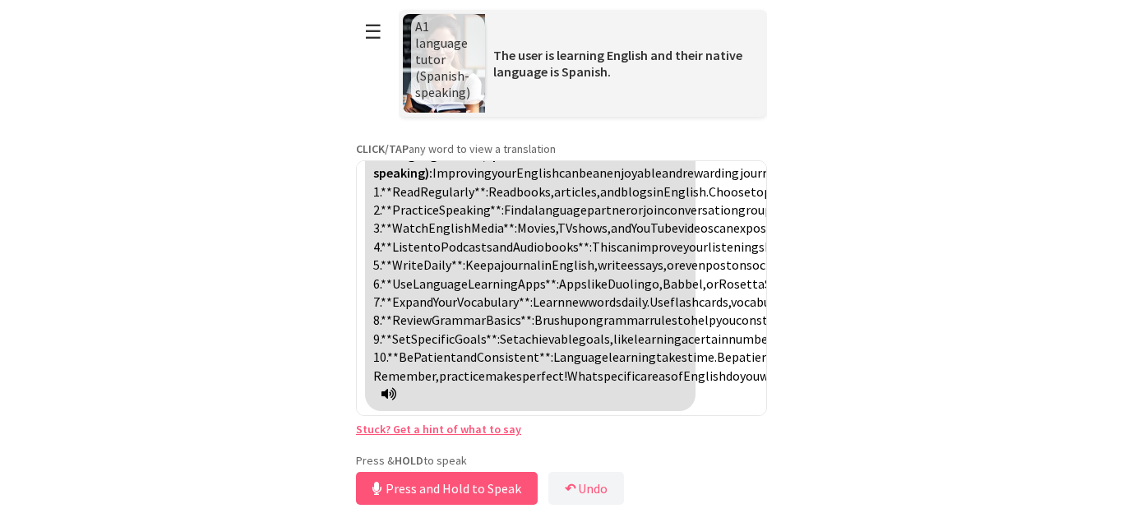
scroll to position [3009, 0]
click at [459, 489] on button "Release to Stop Speaking" at bounding box center [444, 488] width 177 height 33
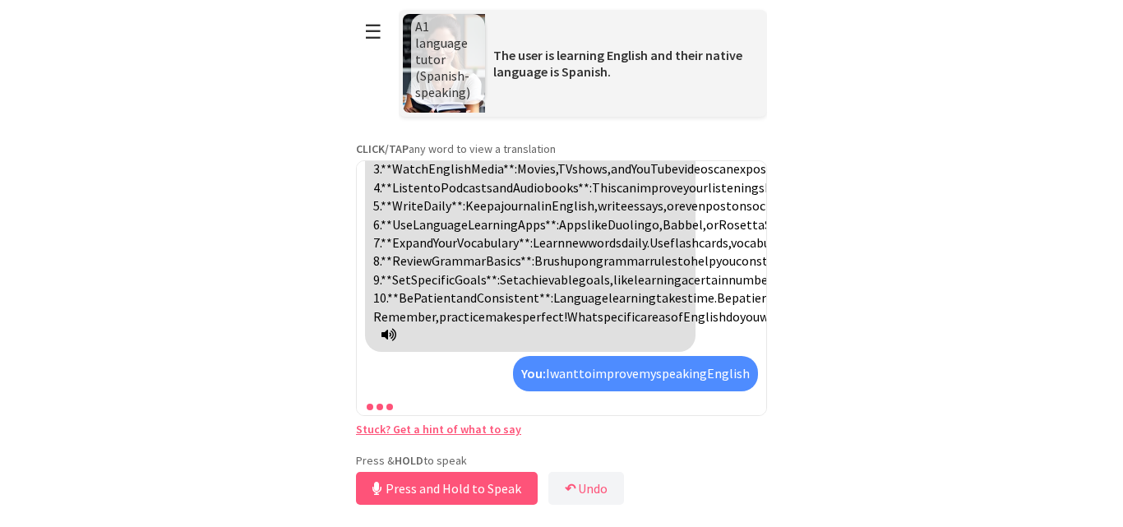
scroll to position [3768, 0]
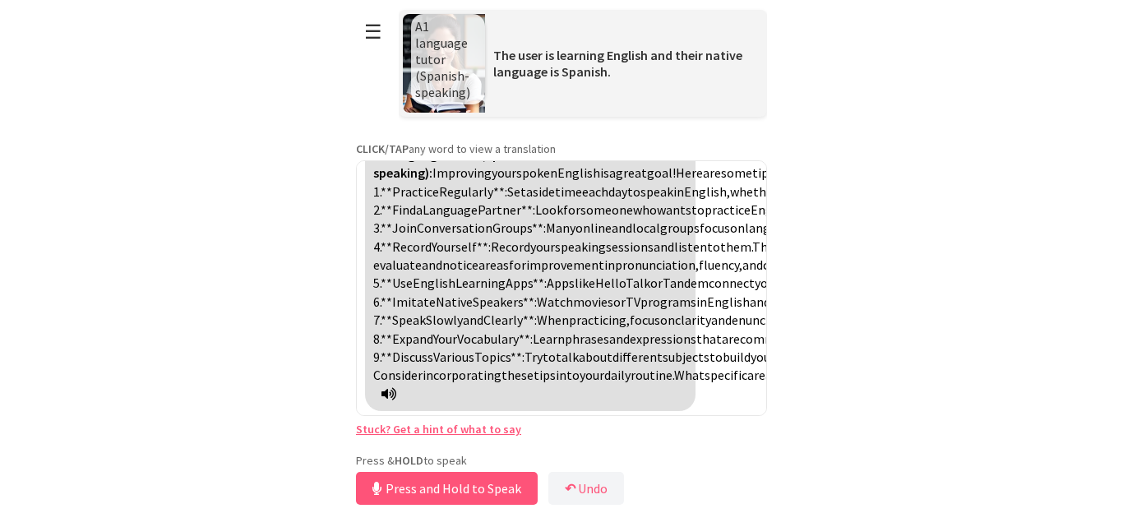
click at [542, 348] on span "Try" at bounding box center [533, 356] width 18 height 16
click at [648, 383] on div "A1 language tutor (Spanish-speaking): Improving your spoken English is a great …" at bounding box center [530, 274] width 330 height 274
click at [396, 388] on icon at bounding box center [388, 393] width 15 height 13
click at [376, 30] on button "☰" at bounding box center [373, 32] width 35 height 42
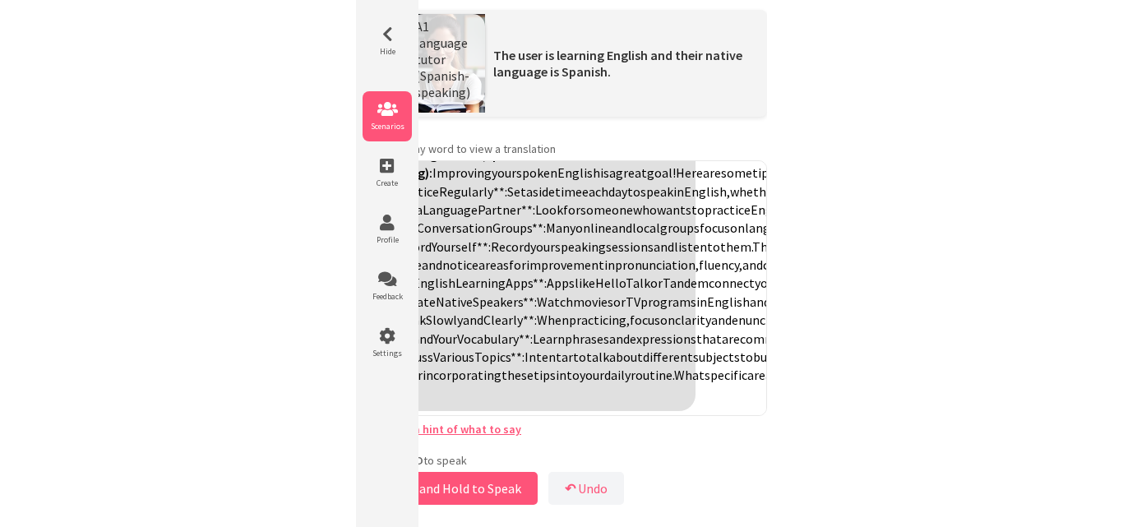
click at [389, 122] on span "Scenarios" at bounding box center [386, 126] width 49 height 11
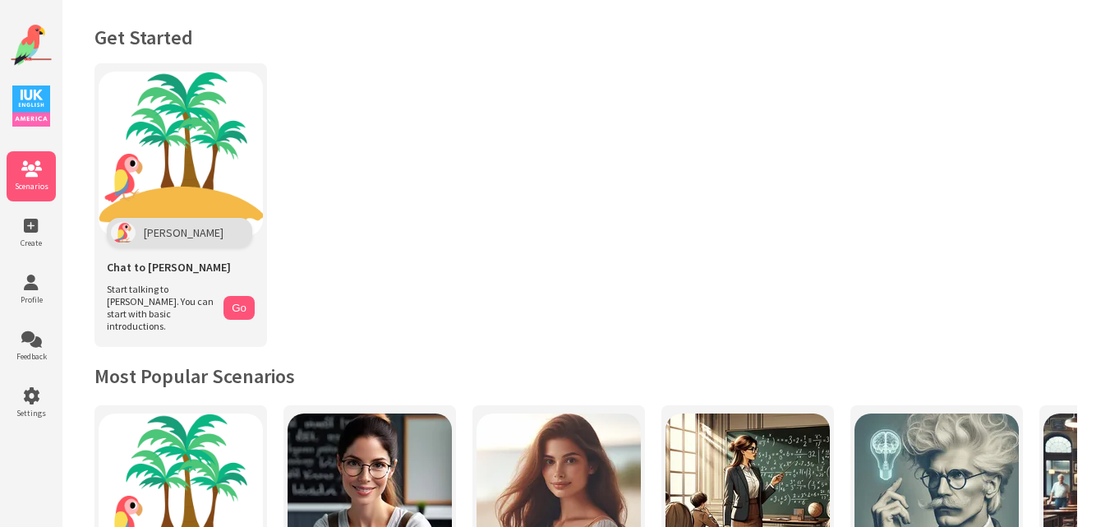
click at [534, 44] on h1 "Get Started" at bounding box center [586, 37] width 983 height 25
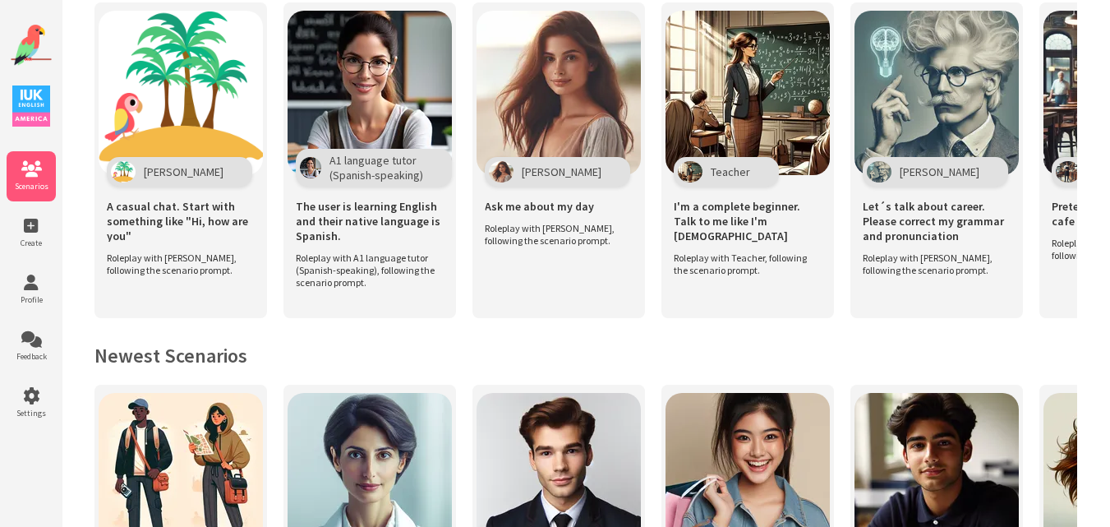
scroll to position [404, 0]
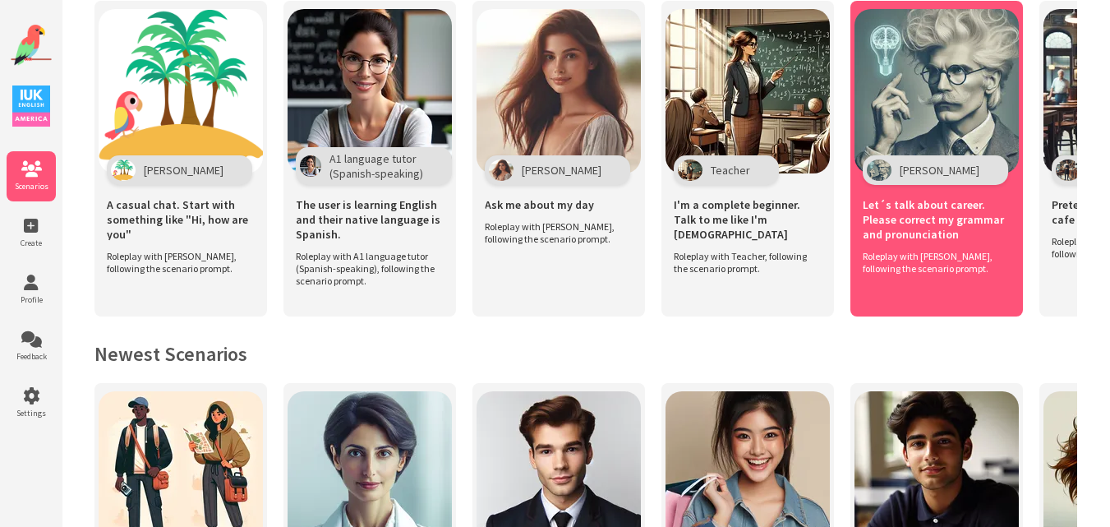
click at [907, 118] on img at bounding box center [937, 91] width 164 height 164
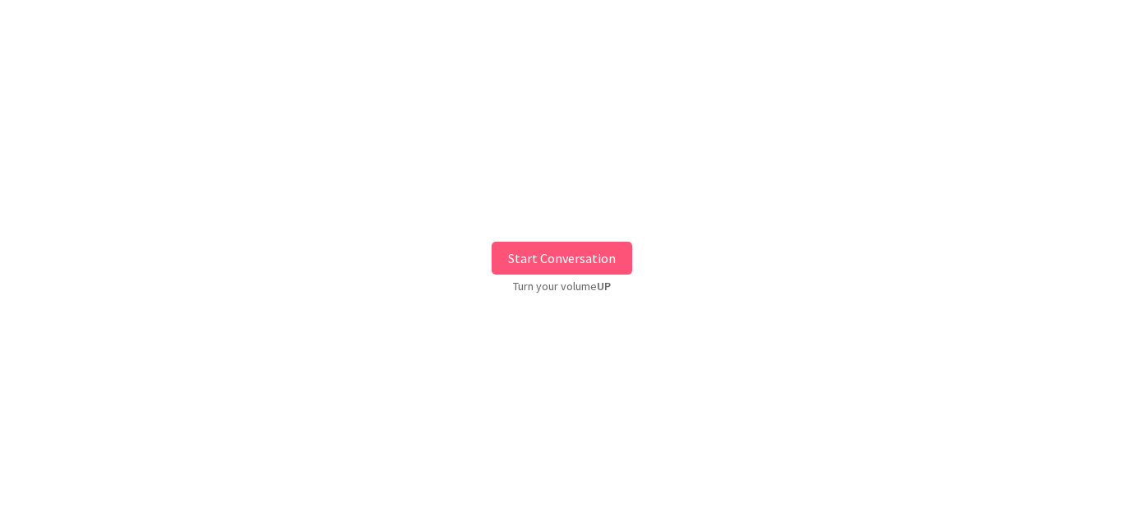
click at [623, 259] on button "Start Conversation" at bounding box center [561, 258] width 141 height 33
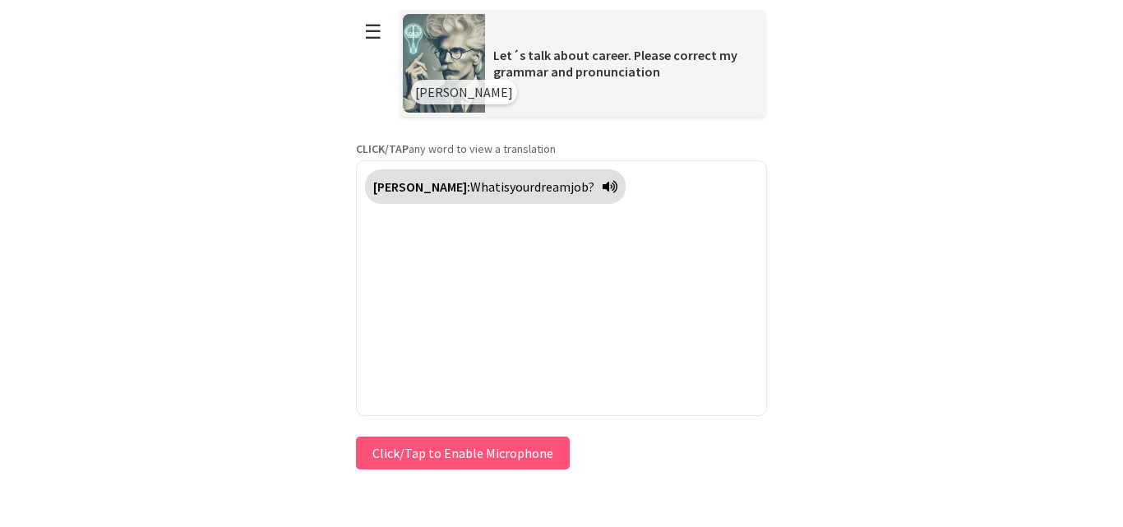
click at [623, 259] on div "Einstein: What is your dream job?" at bounding box center [561, 288] width 411 height 256
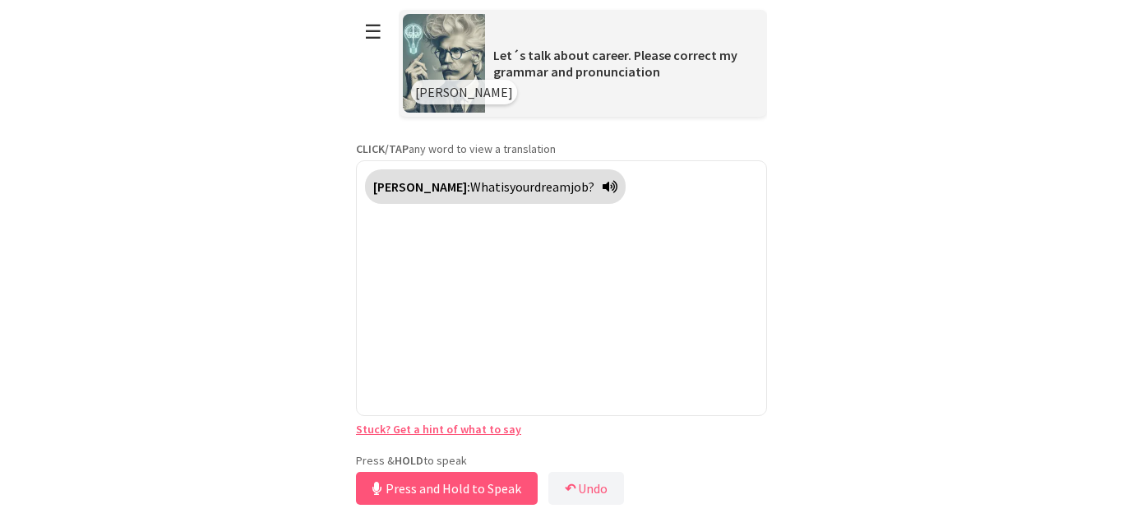
click at [392, 450] on div "**********" at bounding box center [561, 254] width 411 height 509
click at [397, 493] on button "Release to Stop Speaking" at bounding box center [444, 488] width 177 height 33
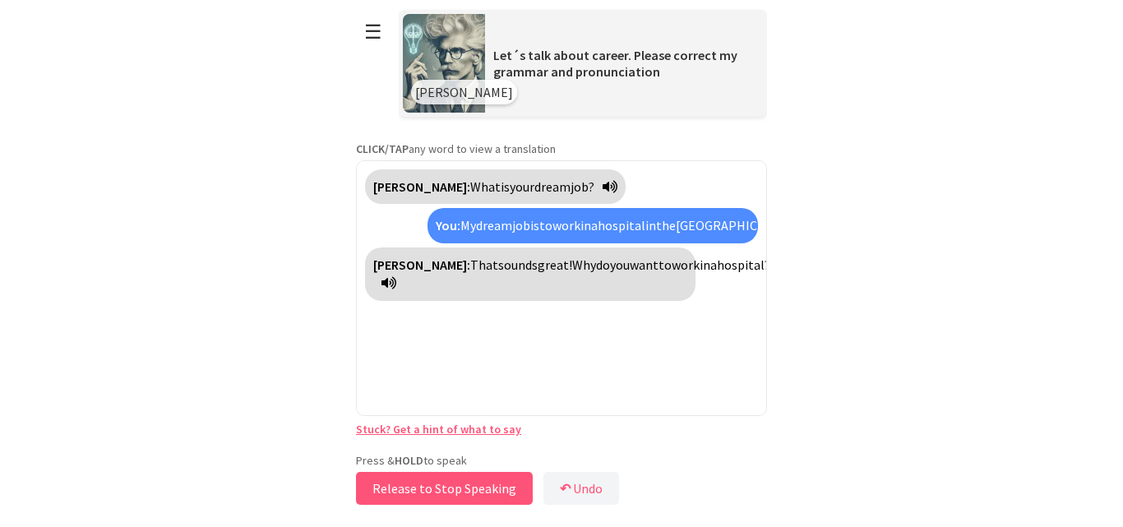
click at [397, 493] on button "Release to Stop Speaking" at bounding box center [444, 488] width 177 height 33
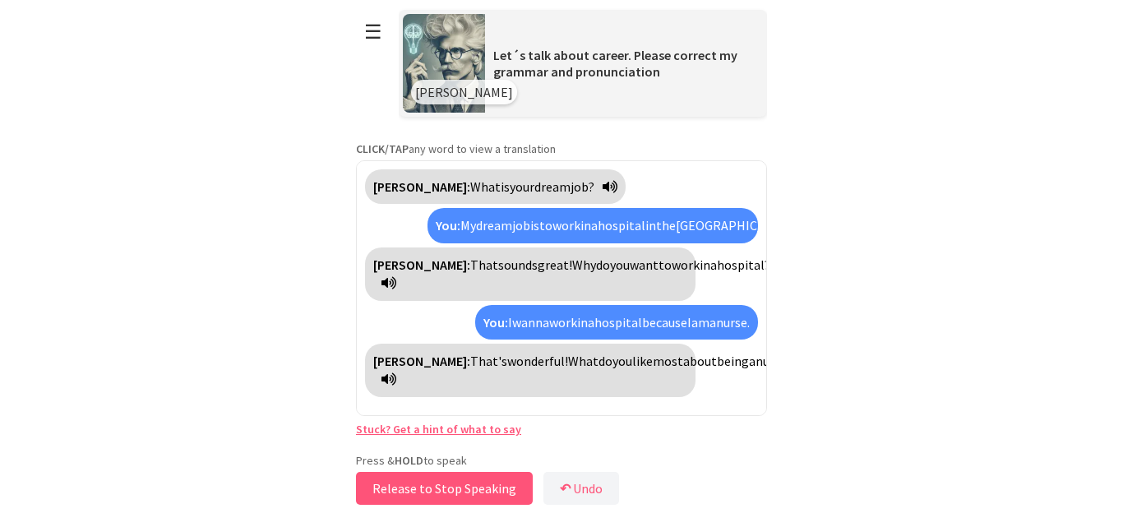
click at [397, 493] on button "Release to Stop Speaking" at bounding box center [444, 488] width 177 height 33
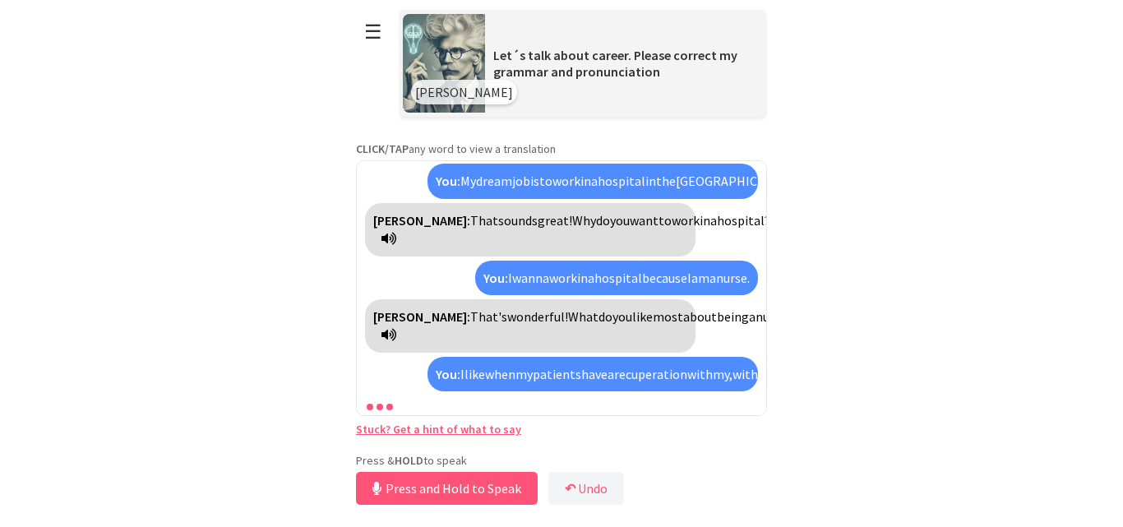
scroll to position [119, 0]
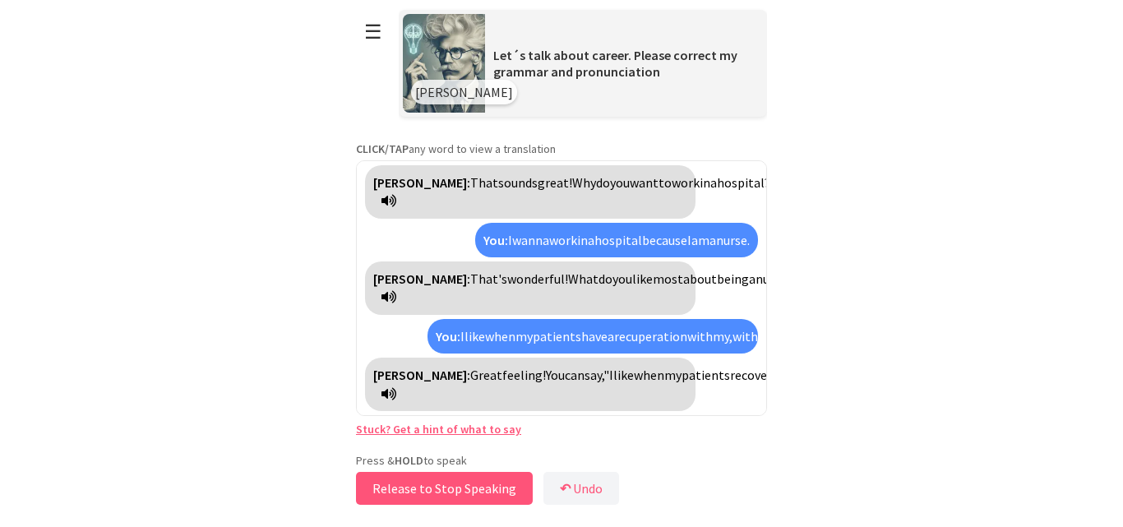
click at [387, 483] on button "Release to Stop Speaking" at bounding box center [444, 488] width 177 height 33
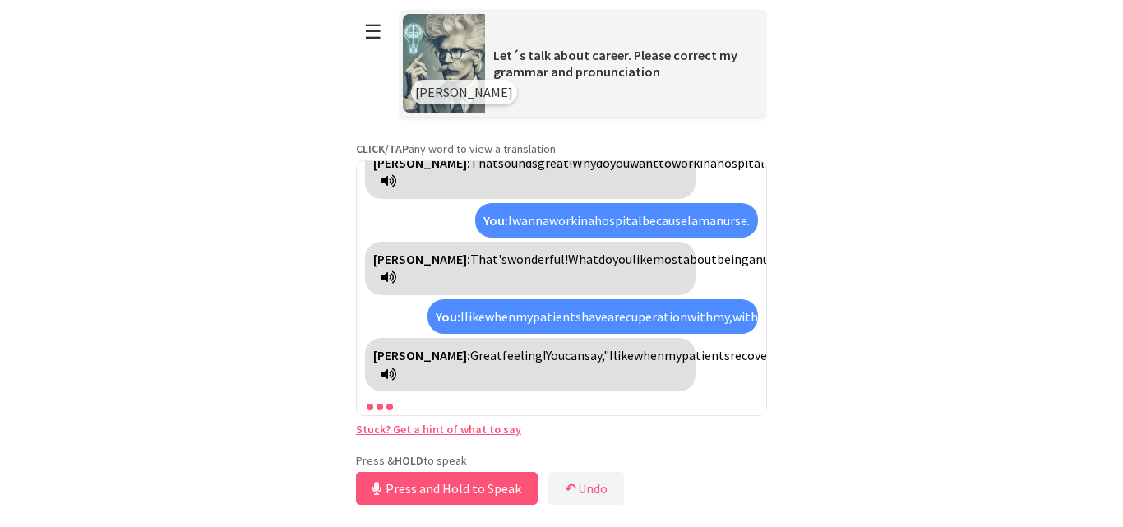
scroll to position [139, 0]
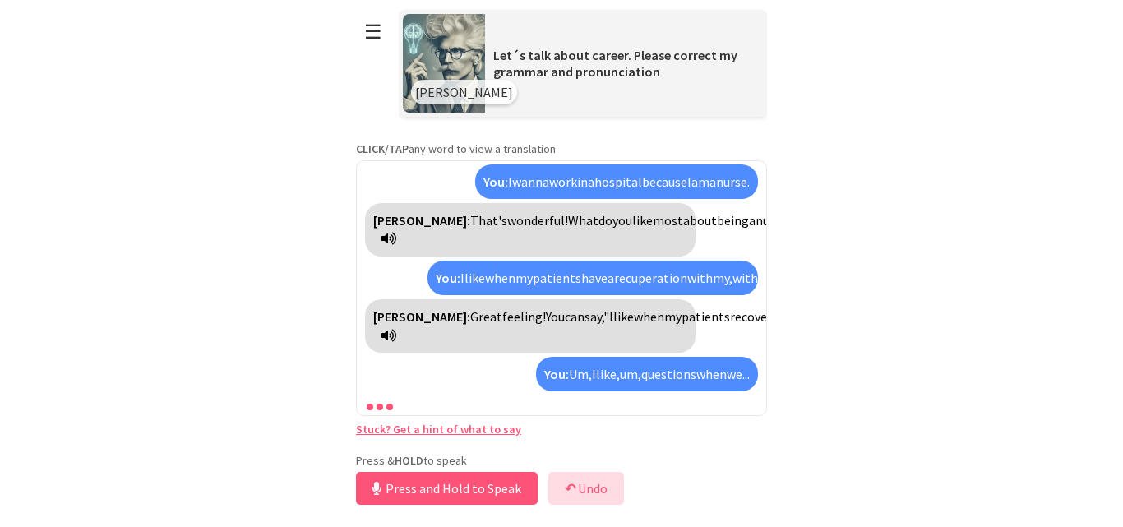
click at [574, 479] on button "↶ Undo" at bounding box center [586, 488] width 76 height 33
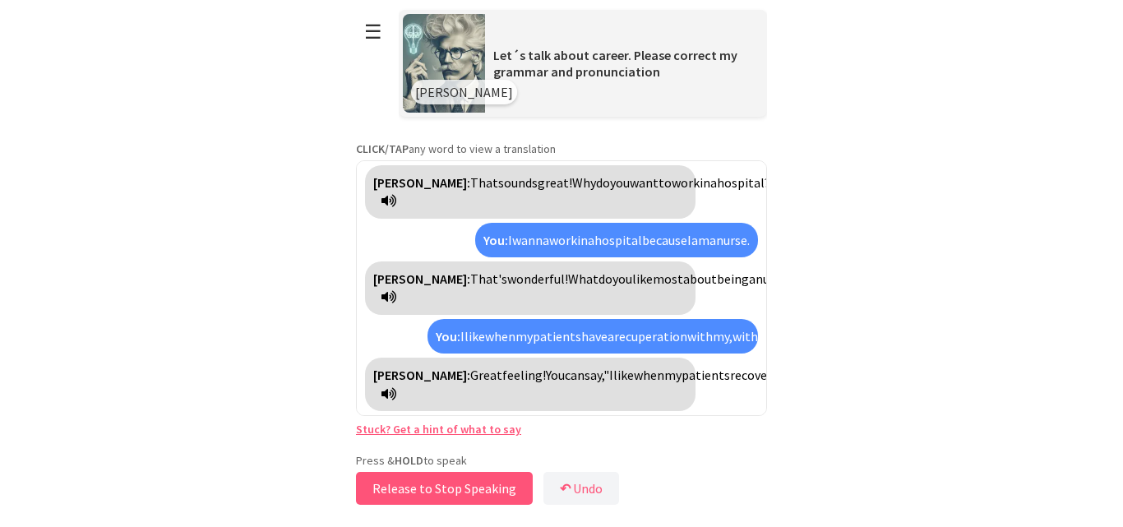
click at [416, 494] on button "Release to Stop Speaking" at bounding box center [444, 488] width 177 height 33
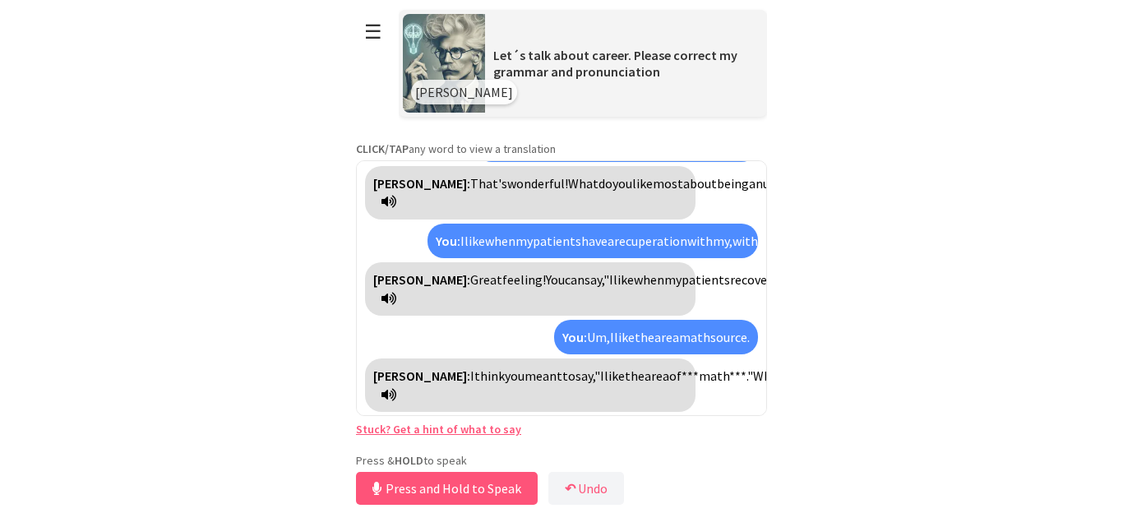
scroll to position [233, 0]
click at [416, 494] on button "Release to Stop Speaking" at bounding box center [444, 488] width 177 height 33
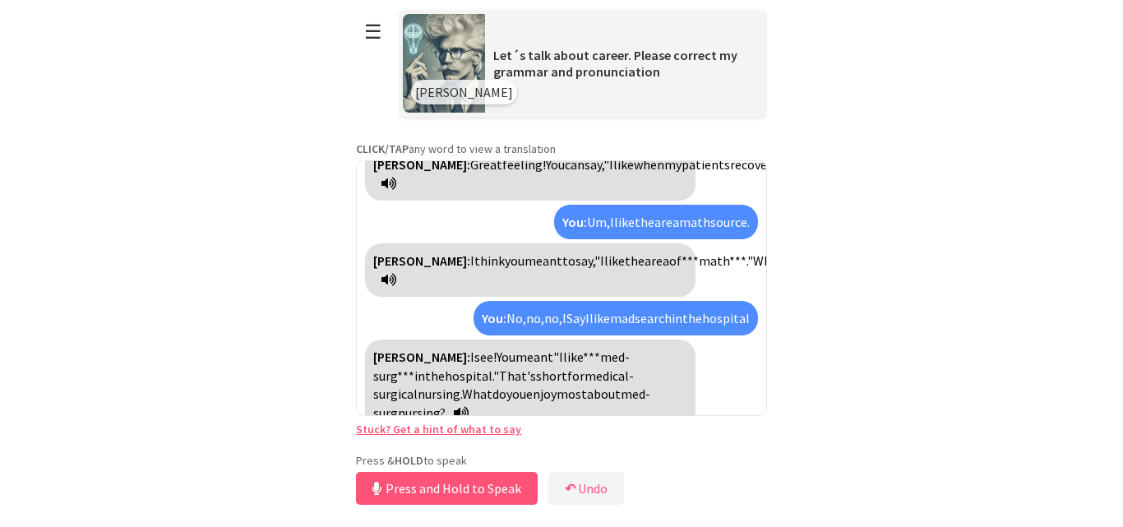
scroll to position [348, 0]
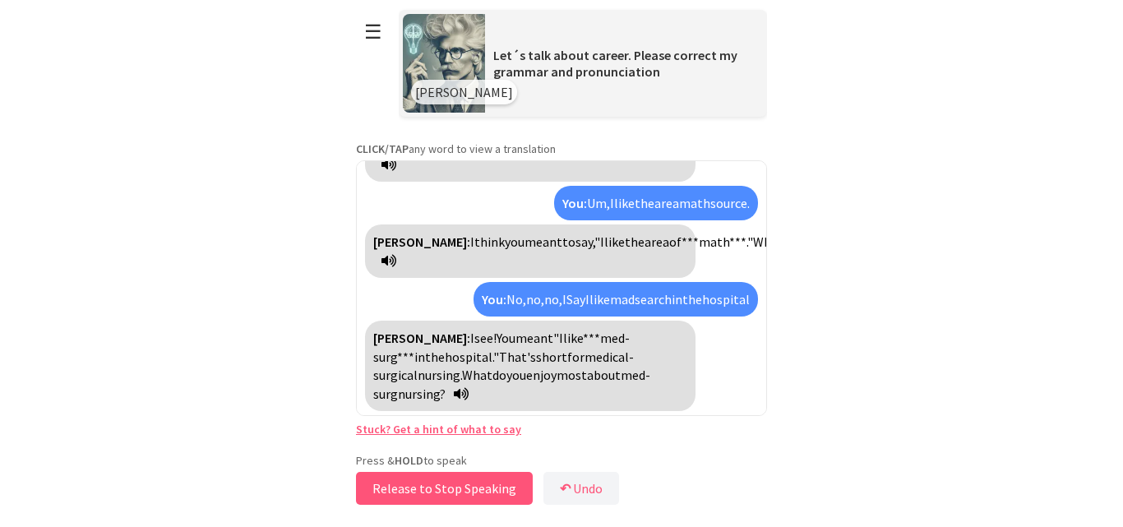
click at [416, 494] on button "Release to Stop Speaking" at bounding box center [444, 488] width 177 height 33
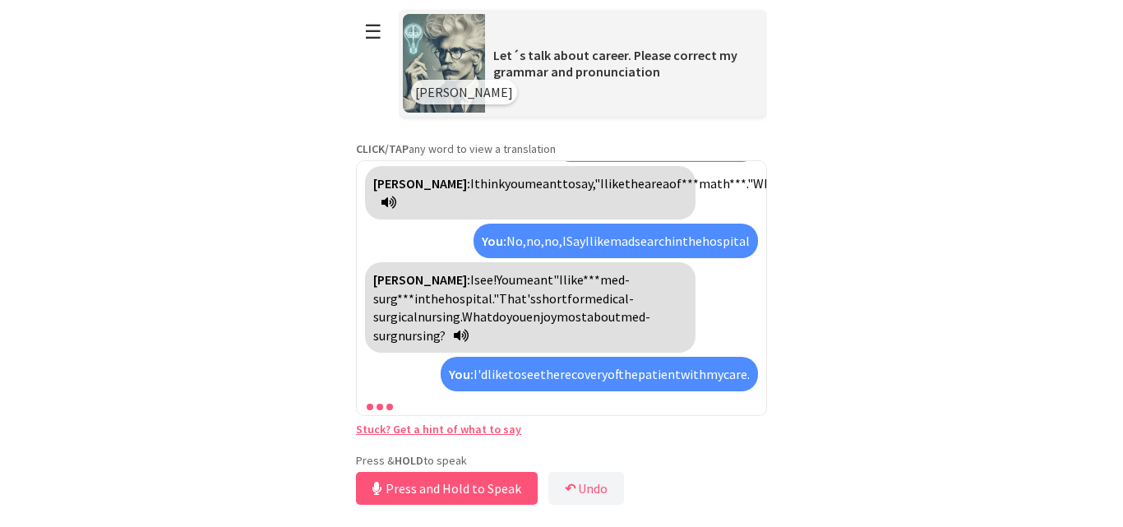
scroll to position [500, 0]
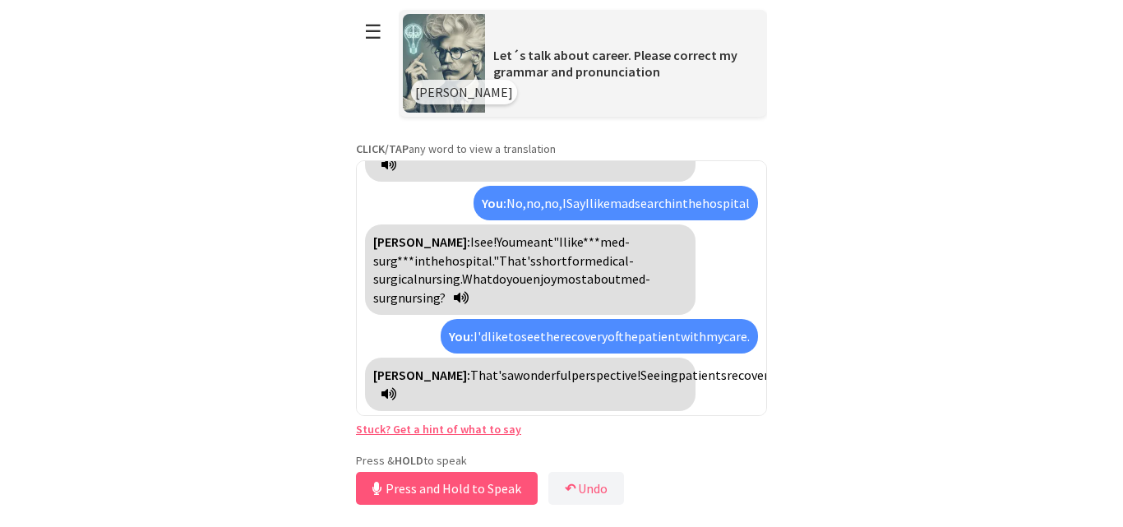
click at [583, 328] on span "recovery" at bounding box center [584, 336] width 48 height 16
click at [583, 328] on span "recuperación" at bounding box center [583, 336] width 73 height 16
click at [427, 486] on button "Release to Stop Speaking" at bounding box center [444, 488] width 177 height 33
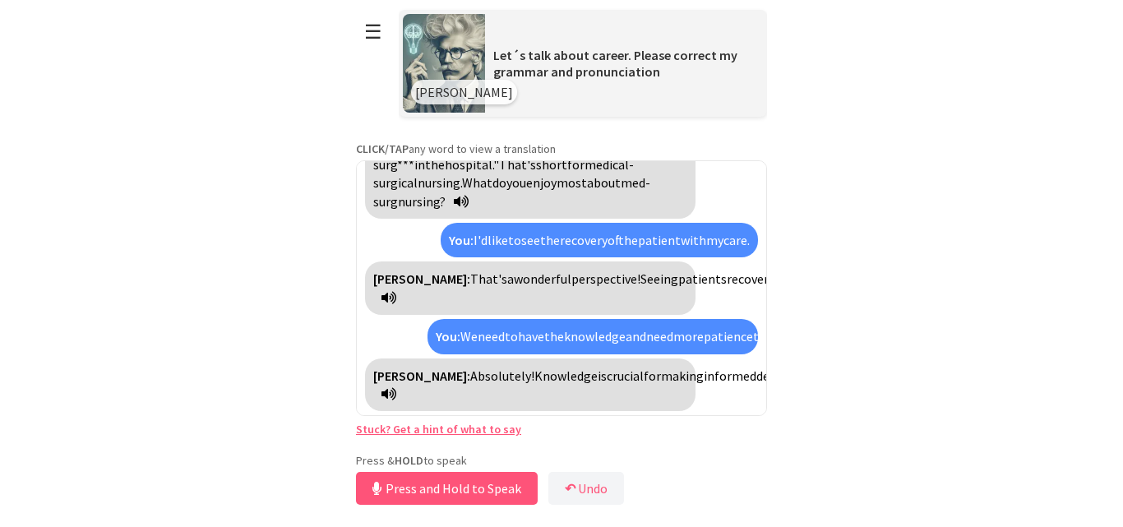
scroll to position [688, 0]
click at [427, 486] on button "Release to Stop Speaking" at bounding box center [444, 488] width 177 height 33
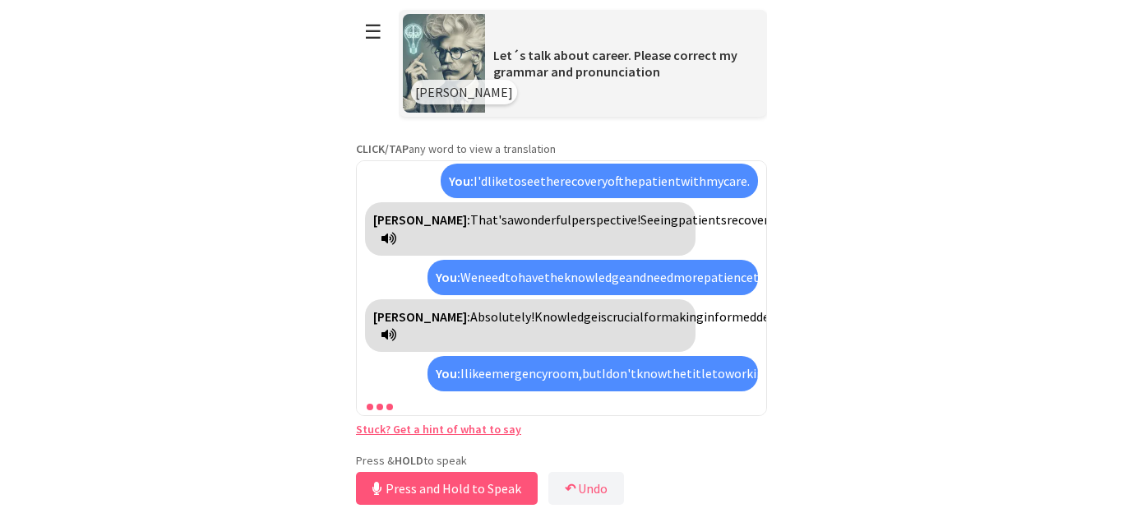
scroll to position [968, 0]
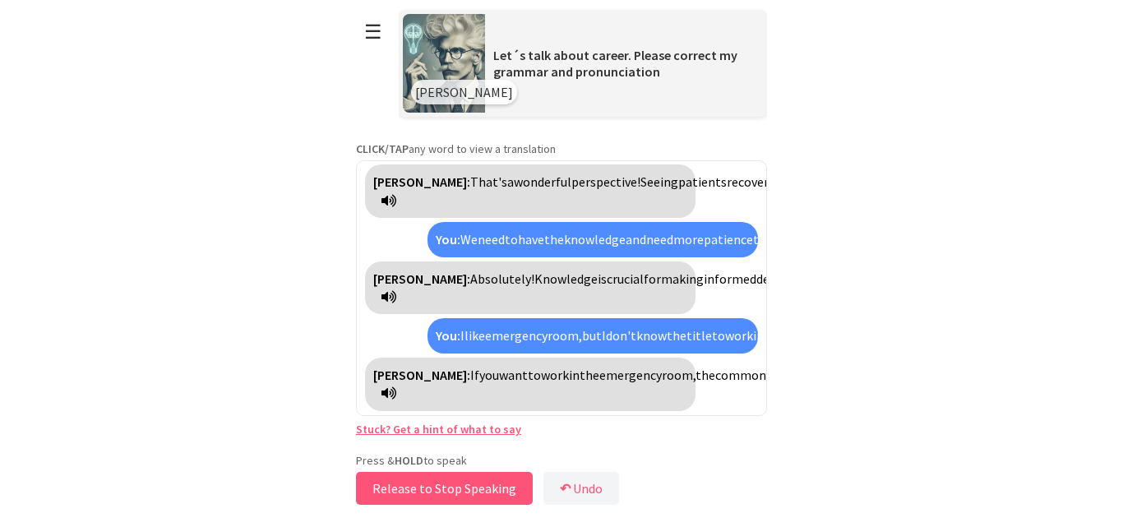
click at [421, 492] on button "Release to Stop Speaking" at bounding box center [444, 488] width 177 height 33
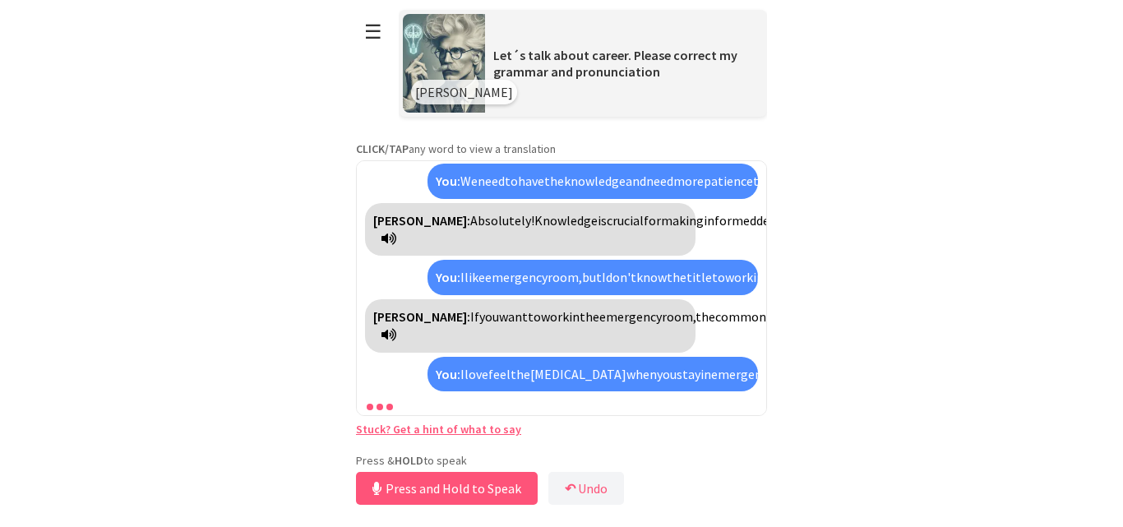
scroll to position [1156, 0]
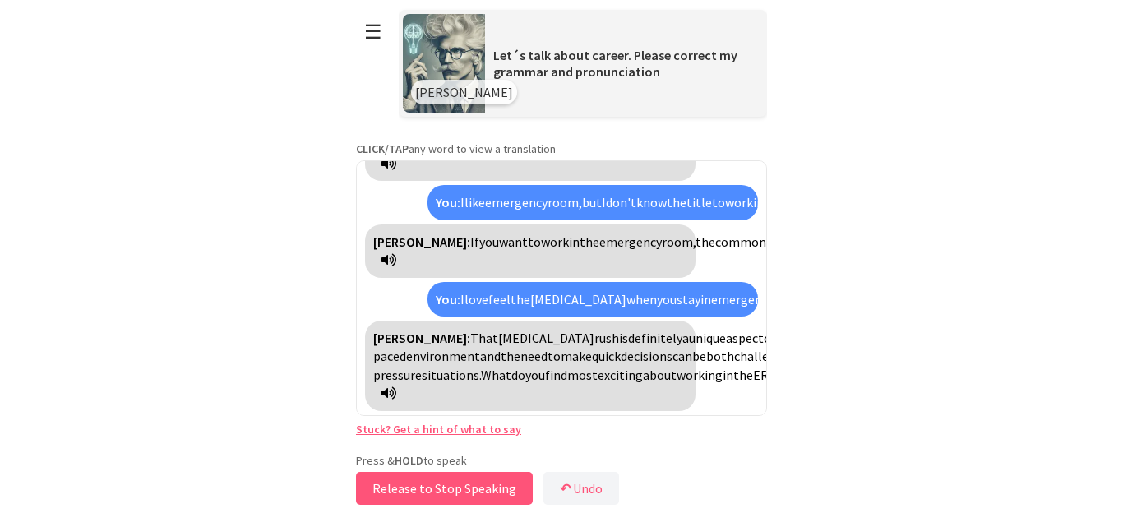
click at [421, 492] on button "Release to Stop Speaking" at bounding box center [444, 488] width 177 height 33
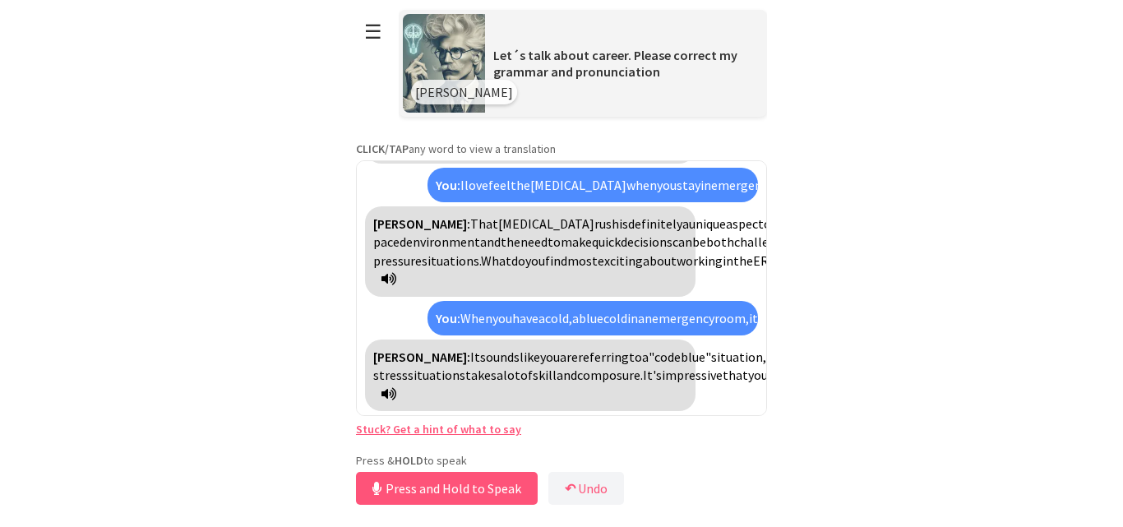
scroll to position [1382, 0]
click at [879, 310] on span "handle" at bounding box center [898, 318] width 39 height 16
click at [879, 310] on span "manejar" at bounding box center [902, 318] width 47 height 16
click at [288, 310] on html "**********" at bounding box center [561, 263] width 1123 height 527
click at [445, 487] on button "Release to Stop Speaking" at bounding box center [444, 488] width 177 height 33
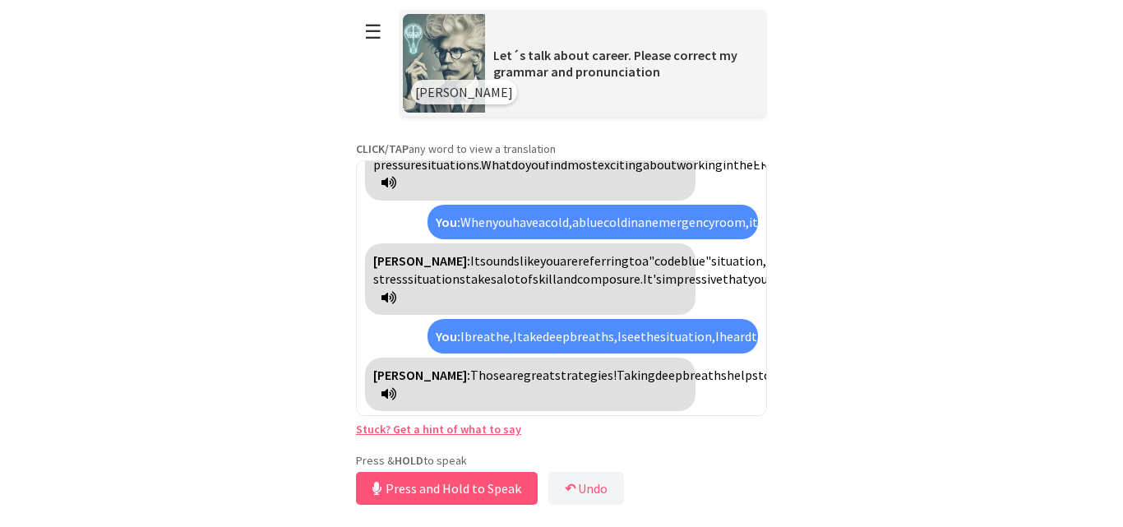
scroll to position [1626, 0]
click at [404, 478] on button "Release to Stop Speaking" at bounding box center [444, 488] width 177 height 33
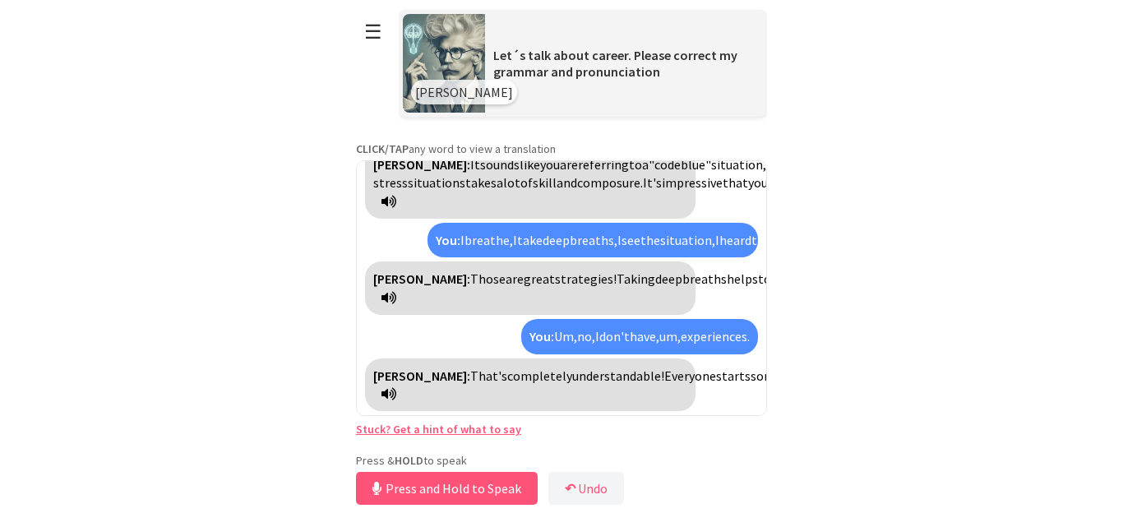
scroll to position [1851, 0]
click at [404, 478] on button "Release to Stop Speaking" at bounding box center [444, 488] width 177 height 33
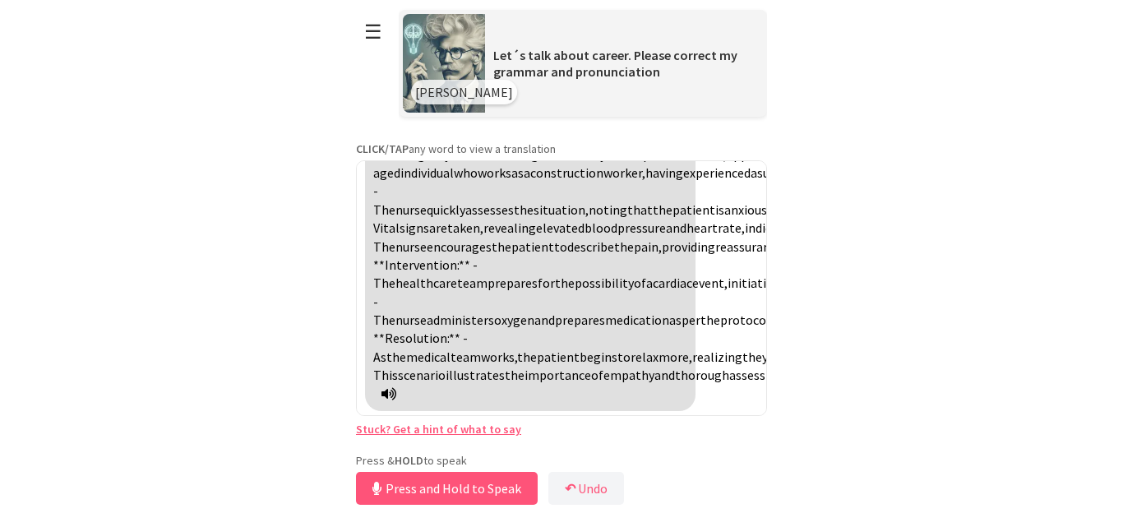
scroll to position [2186, 0]
click at [902, 126] on span "metaphorical" at bounding box center [940, 117] width 77 height 16
click at [902, 126] on span "metafórico" at bounding box center [934, 117] width 64 height 16
click at [662, 270] on div "Einstein: It sounds like you might be asking about a scenario involving a patie…" at bounding box center [530, 255] width 330 height 311
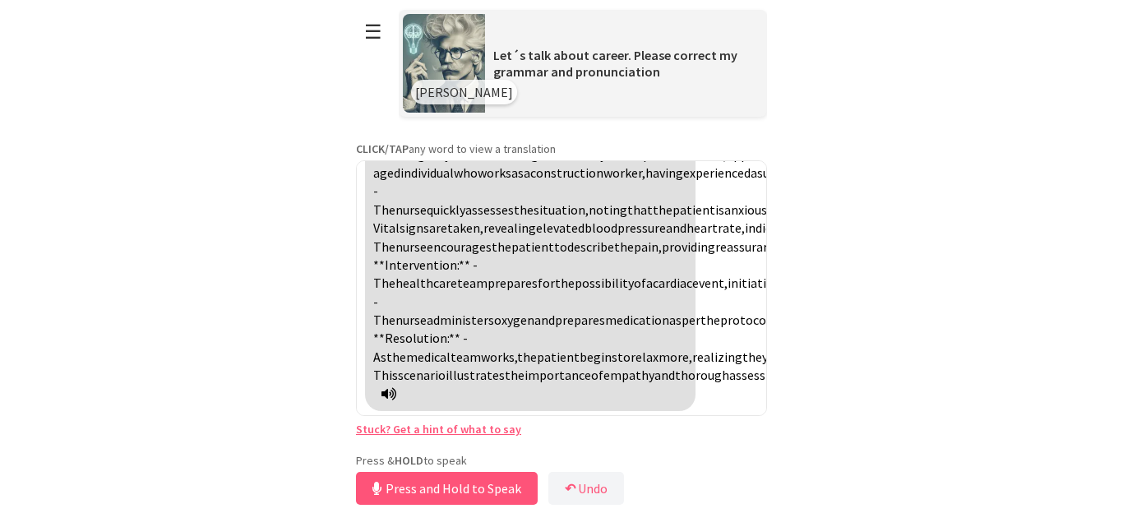
scroll to position [2628, 0]
click at [464, 487] on button "Release to Stop Speaking" at bounding box center [444, 488] width 177 height 33
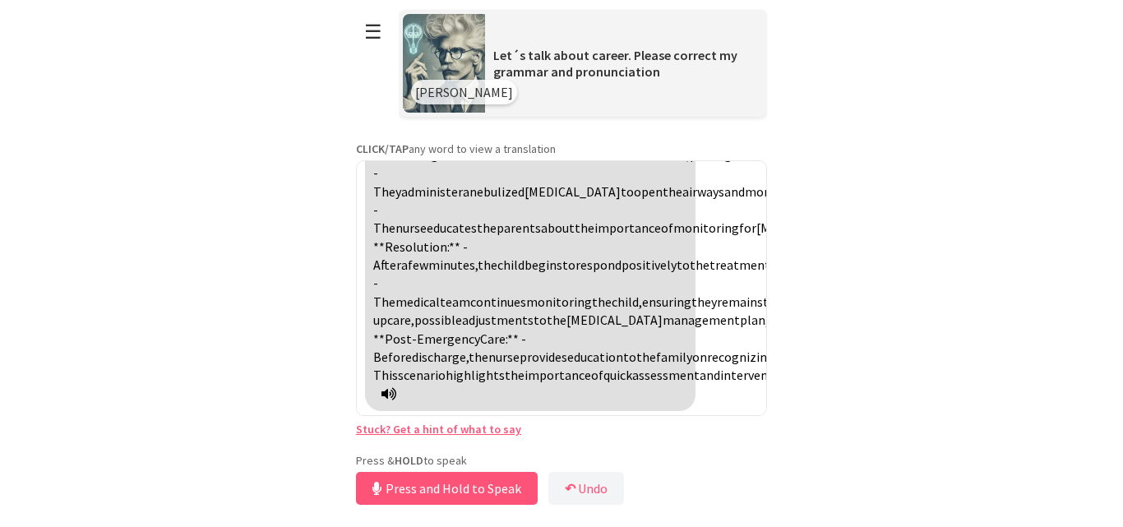
scroll to position [3478, 0]
click at [751, 302] on div "Einstein: What is your dream job? You: My dream job is to work in a hospital in…" at bounding box center [561, 288] width 411 height 256
click at [503, 476] on button "Release to Stop Speaking" at bounding box center [444, 488] width 177 height 33
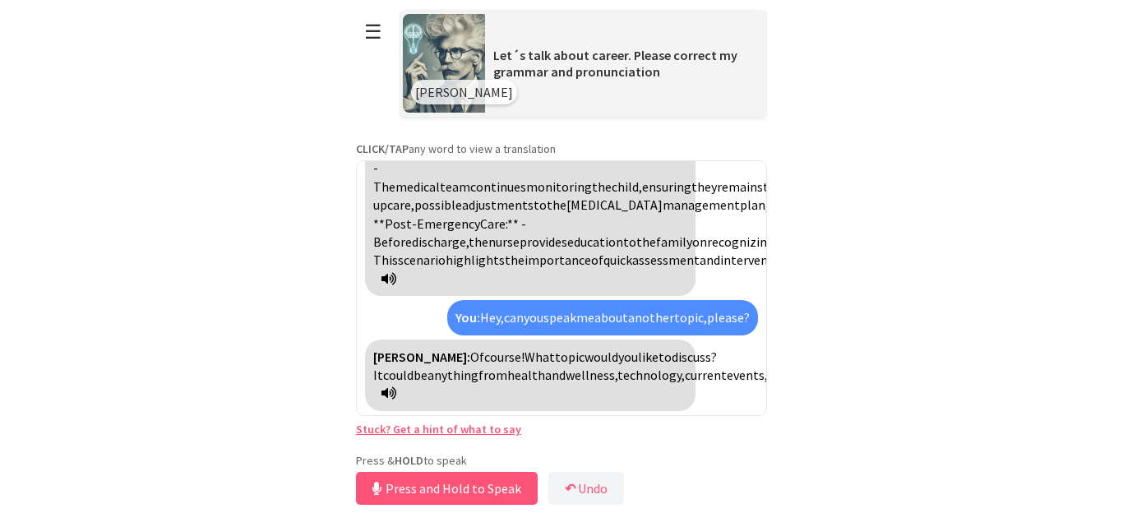
scroll to position [3630, 0]
click at [617, 367] on span "wellness," at bounding box center [591, 375] width 52 height 16
click at [621, 367] on span "bienestar," at bounding box center [593, 375] width 56 height 16
click at [438, 491] on button "Release to Stop Speaking" at bounding box center [444, 488] width 177 height 33
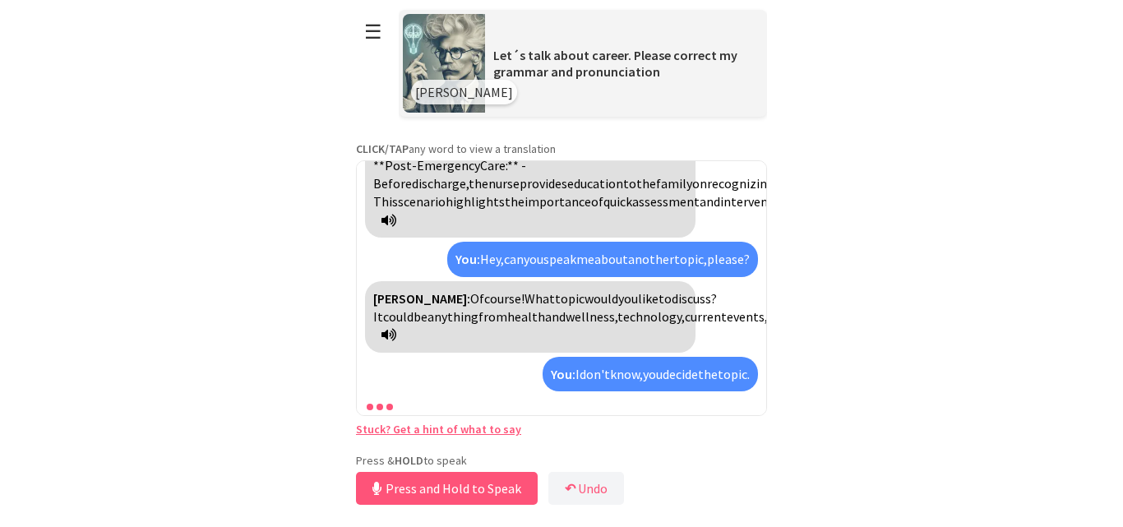
scroll to position [3689, 0]
click at [375, 405] on div at bounding box center [561, 405] width 393 height 20
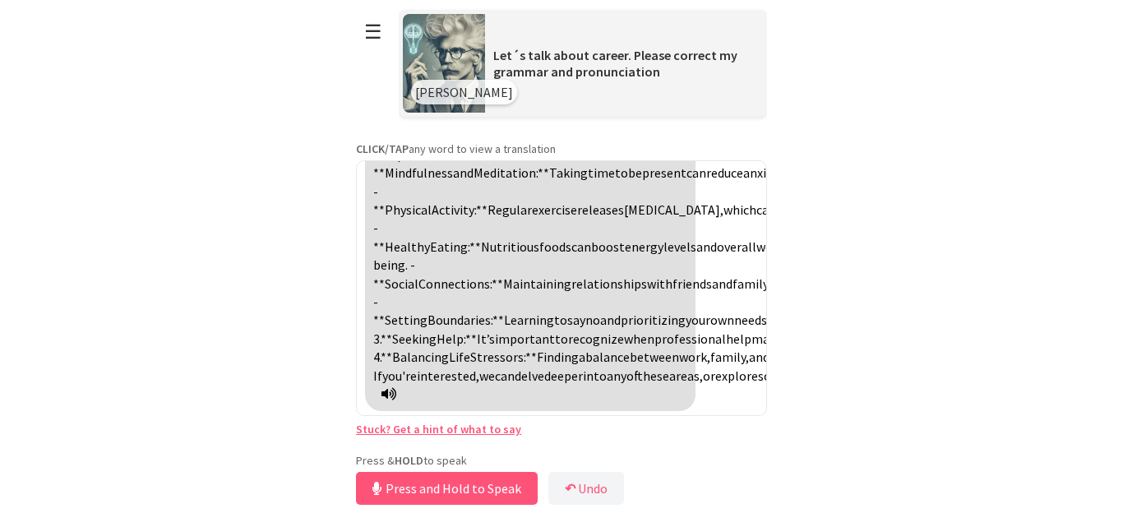
scroll to position [3898, 0]
click at [374, 22] on button "☰" at bounding box center [373, 32] width 35 height 42
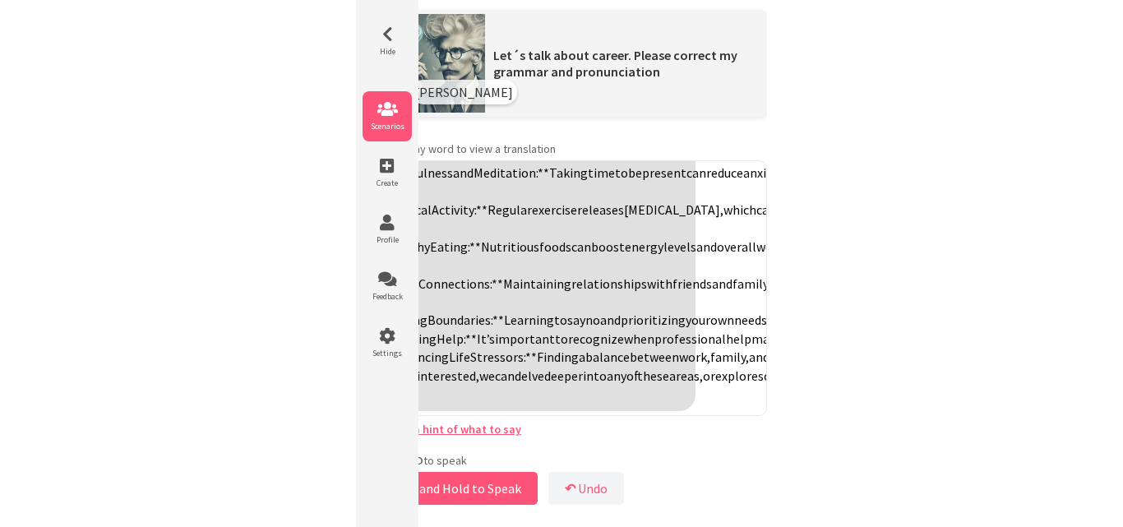
click at [396, 118] on li "Scenarios" at bounding box center [386, 116] width 49 height 50
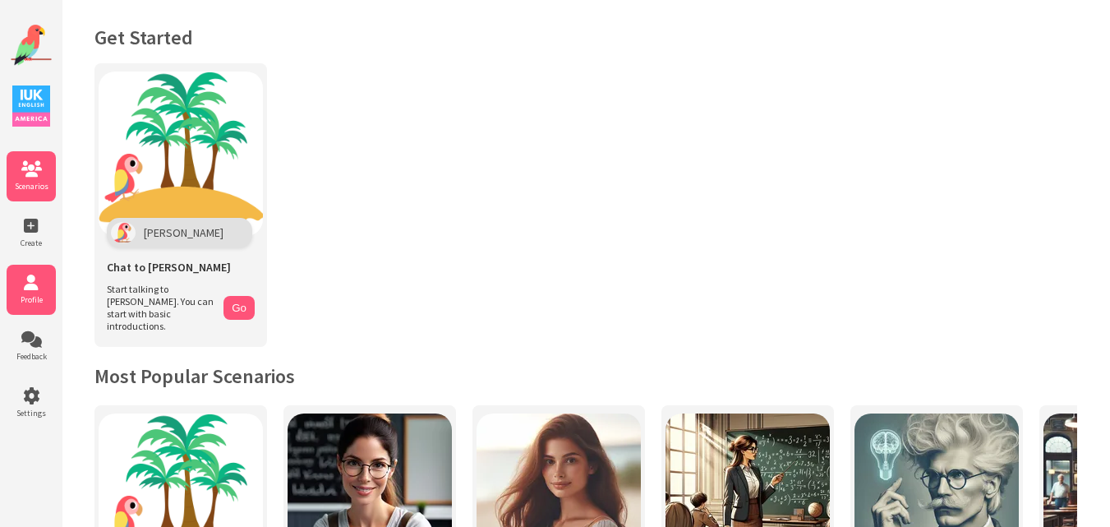
click at [31, 298] on span "Profile" at bounding box center [31, 299] width 49 height 11
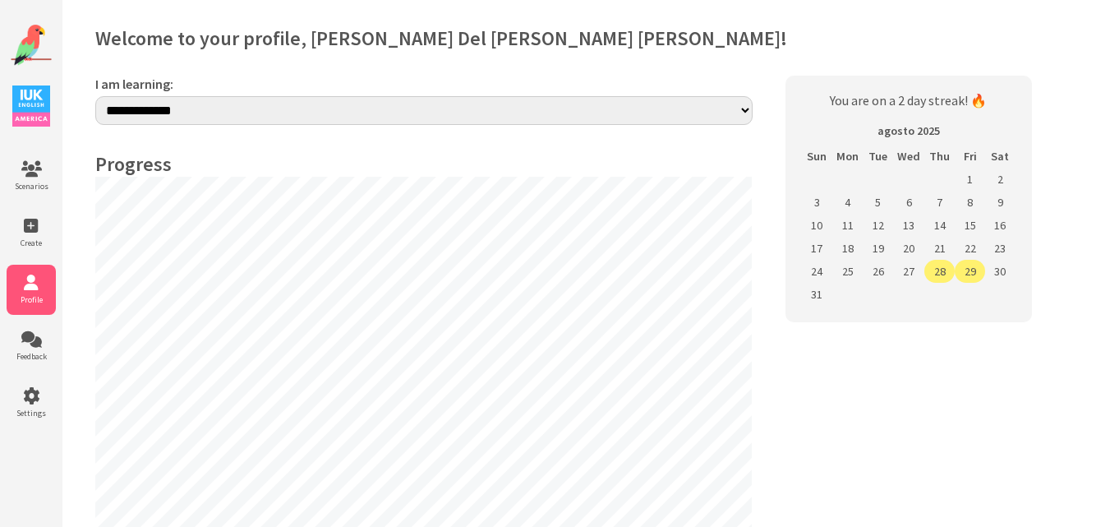
select select "**"
click at [973, 272] on td "29" at bounding box center [970, 271] width 30 height 23
click at [35, 348] on li "Feedback" at bounding box center [31, 346] width 49 height 50
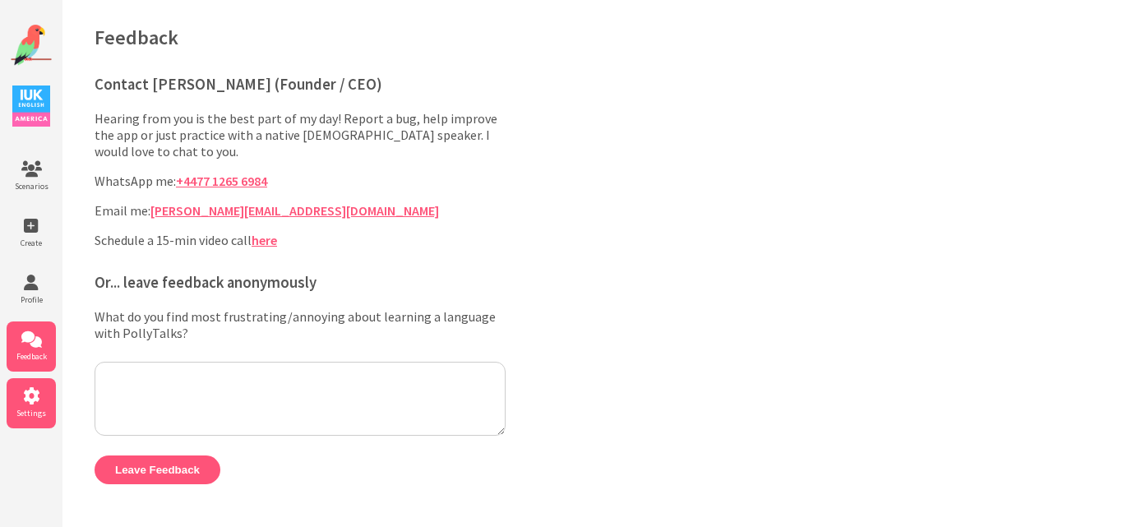
click at [25, 408] on span "Settings" at bounding box center [31, 413] width 49 height 11
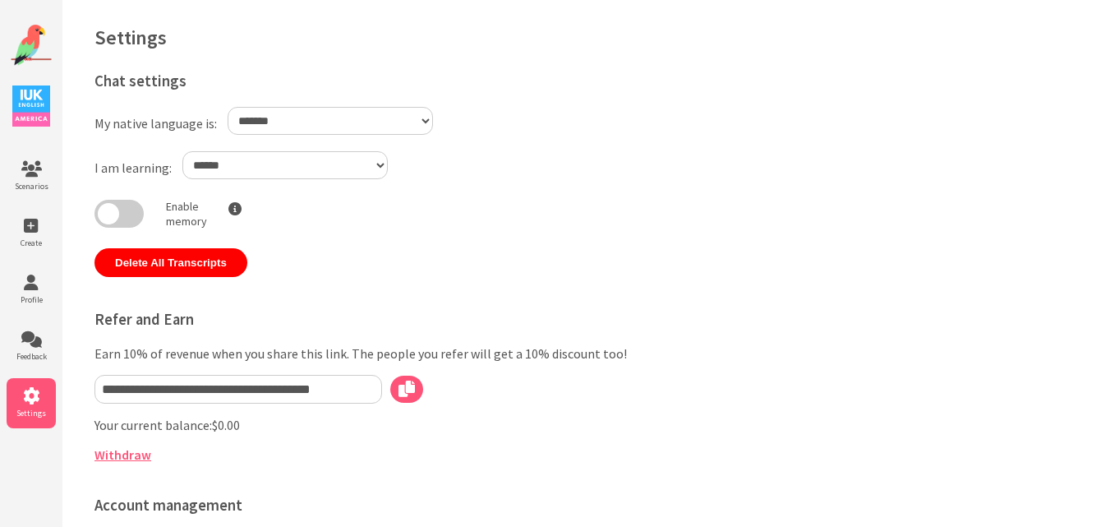
select select "**"
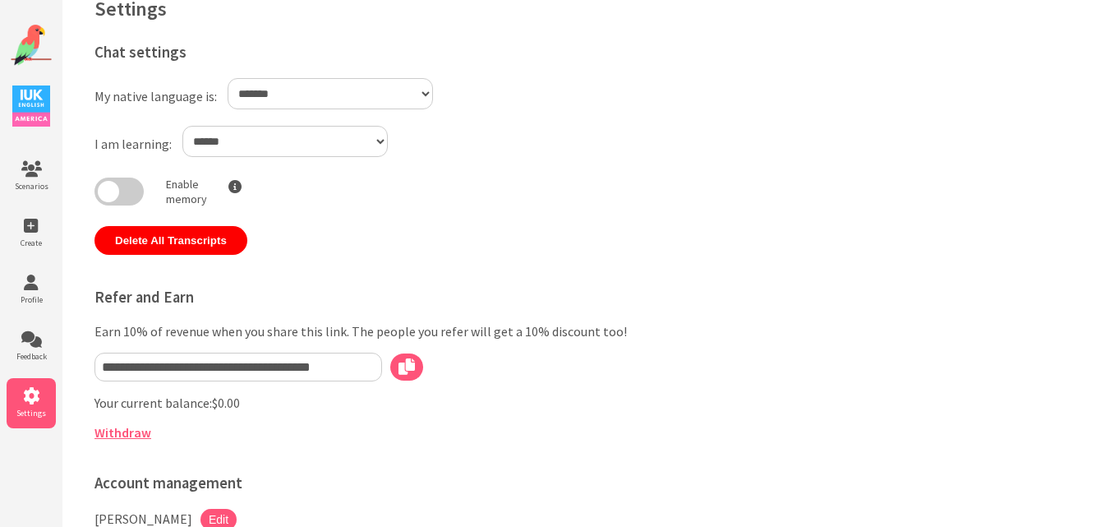
scroll to position [217, 0]
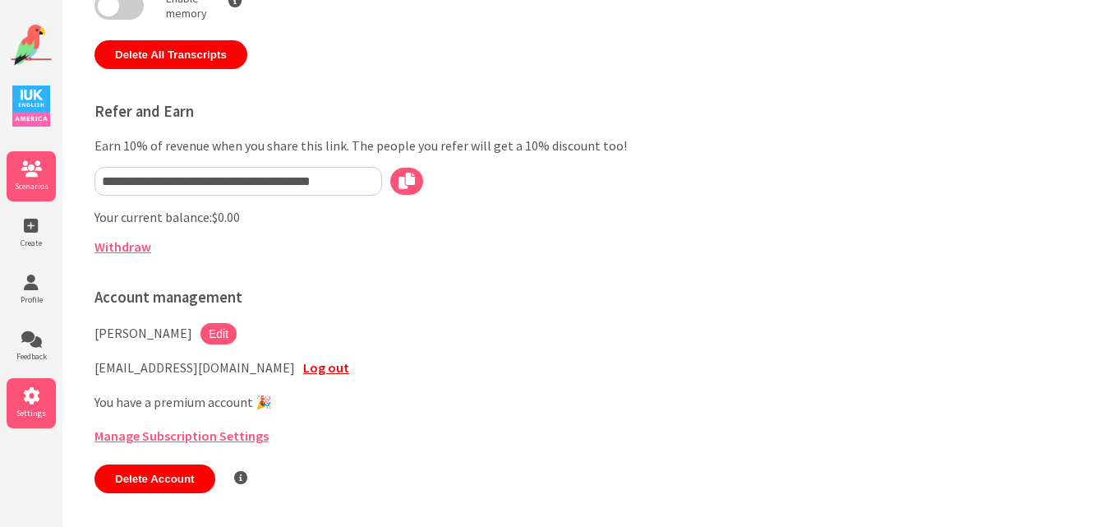
click at [23, 181] on span "Scenarios" at bounding box center [31, 186] width 49 height 11
